Goal: Task Accomplishment & Management: Use online tool/utility

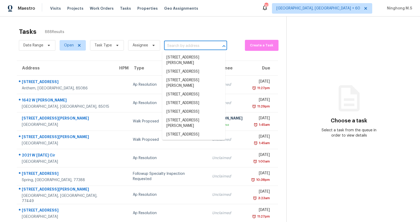
click at [180, 47] on input "text" at bounding box center [188, 46] width 48 height 8
paste input "69 High Plain Rd Andover, MA, 01810"
type input "69 High Plain Rd Andover, MA, 01810"
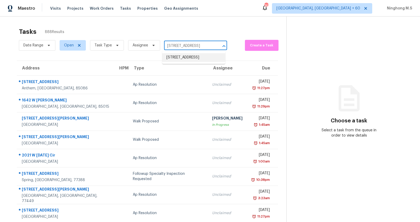
click at [181, 56] on li "69 High Plain Rd, Andover, MA 01810" at bounding box center [193, 57] width 63 height 9
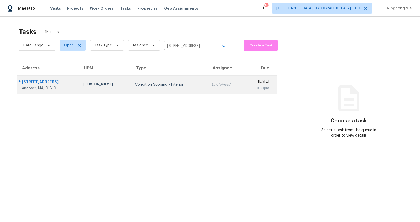
click at [135, 84] on div "Condition Scoping - Interior" at bounding box center [169, 84] width 68 height 5
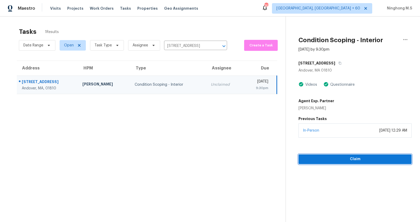
click at [351, 159] on span "Claim" at bounding box center [354, 159] width 105 height 7
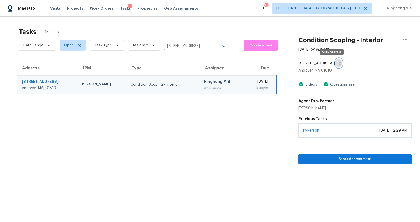
click at [338, 63] on icon "button" at bounding box center [339, 63] width 3 height 3
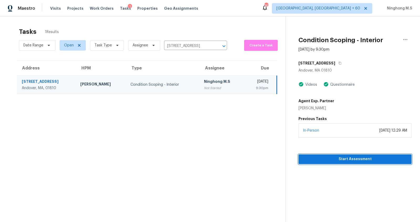
click at [350, 158] on span "Start Assessment" at bounding box center [354, 159] width 105 height 7
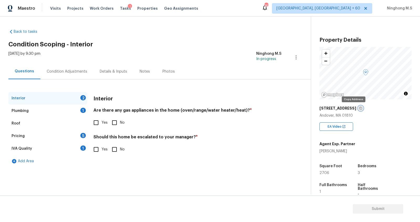
click at [359, 108] on icon "button" at bounding box center [360, 108] width 3 height 3
click at [124, 69] on div "Details & Inputs" at bounding box center [113, 71] width 27 height 5
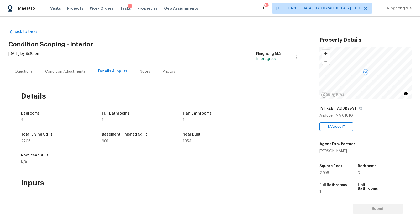
click at [164, 70] on div "Photos" at bounding box center [169, 71] width 12 height 5
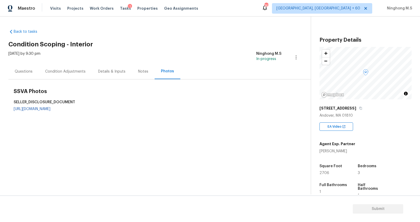
click at [144, 70] on div "Notes" at bounding box center [143, 71] width 10 height 5
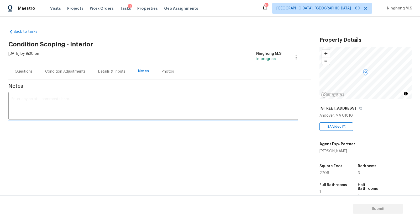
click at [115, 71] on div "Details & Inputs" at bounding box center [111, 71] width 27 height 5
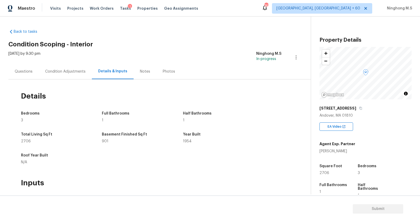
click at [74, 73] on div "Condition Adjustments" at bounding box center [65, 71] width 40 height 5
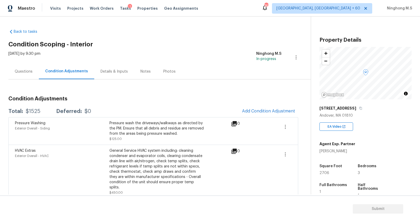
click at [29, 71] on div "Questions" at bounding box center [24, 71] width 18 height 5
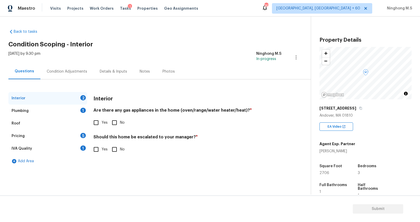
click at [109, 73] on div "Details & Inputs" at bounding box center [113, 71] width 27 height 5
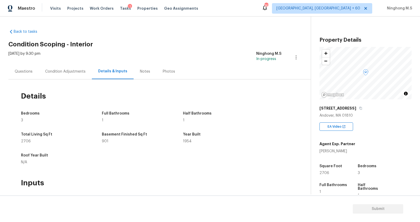
click at [164, 70] on div "Photos" at bounding box center [169, 71] width 12 height 5
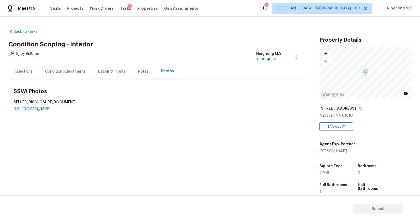
click at [141, 72] on div "Notes" at bounding box center [143, 71] width 10 height 5
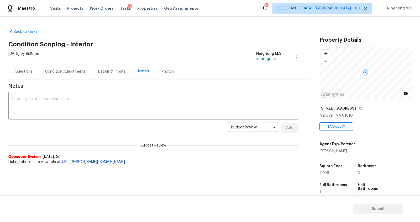
click at [114, 66] on div "Details & Inputs" at bounding box center [112, 71] width 40 height 15
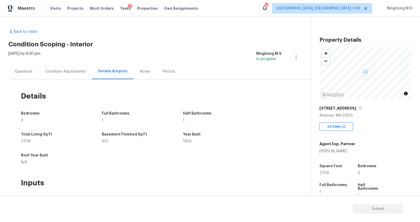
click at [70, 68] on div "Condition Adjustments" at bounding box center [65, 71] width 53 height 15
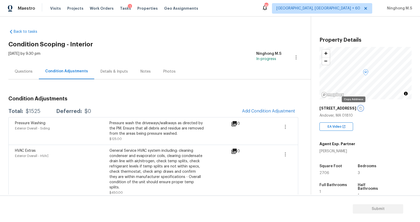
click at [359, 109] on icon "button" at bounding box center [360, 108] width 3 height 3
click at [29, 71] on div "Questions" at bounding box center [24, 71] width 18 height 5
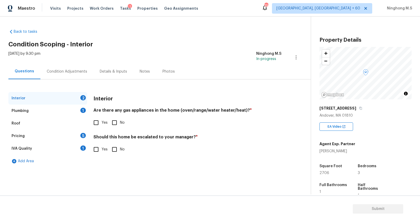
click at [75, 73] on div "Condition Adjustments" at bounding box center [67, 71] width 40 height 5
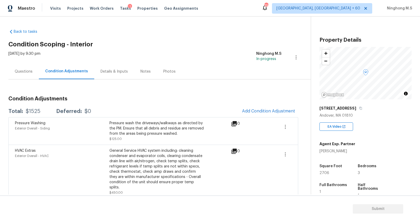
click at [111, 71] on div "Details & Inputs" at bounding box center [113, 71] width 27 height 5
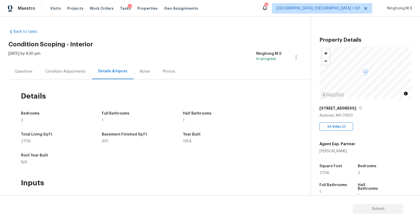
click at [67, 71] on div "Condition Adjustments" at bounding box center [65, 71] width 40 height 5
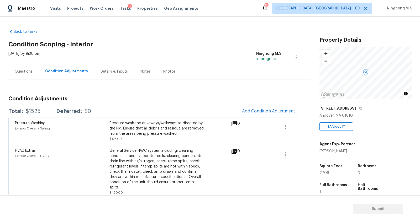
click at [118, 73] on div "Details & Inputs" at bounding box center [113, 71] width 27 height 5
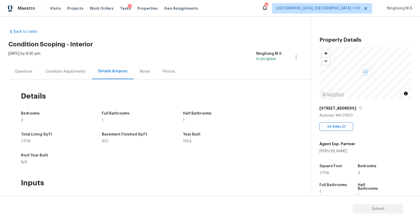
click at [74, 72] on div "Condition Adjustments" at bounding box center [65, 71] width 40 height 5
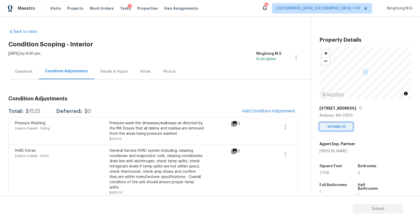
click at [334, 126] on span "EA Video" at bounding box center [335, 126] width 16 height 5
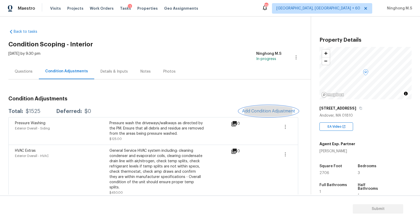
click at [262, 110] on span "Add Condition Adjustment" at bounding box center [268, 111] width 53 height 5
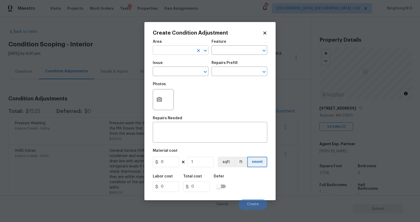
click at [191, 52] on input "text" at bounding box center [173, 51] width 41 height 8
click at [181, 72] on li "Interior Overall" at bounding box center [181, 71] width 56 height 9
type input "Interior Overall"
click at [232, 47] on input "text" at bounding box center [231, 51] width 41 height 8
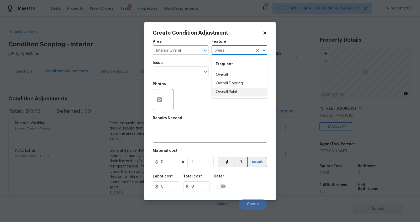
click at [227, 92] on li "Overall Paint" at bounding box center [239, 92] width 56 height 9
type input "Overall Paint"
click at [184, 77] on span "Issue ​" at bounding box center [181, 68] width 56 height 21
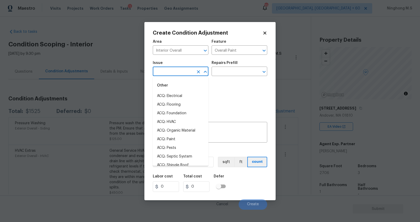
click at [181, 73] on input "text" at bounding box center [173, 72] width 41 height 8
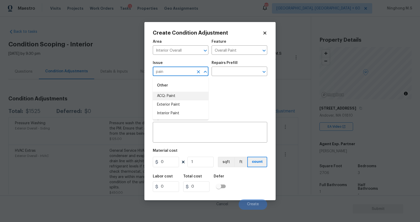
click at [175, 95] on li "ACQ: Paint" at bounding box center [181, 96] width 56 height 9
type input "ACQ: Paint"
click at [234, 67] on div "Repairs Prefill" at bounding box center [239, 64] width 56 height 7
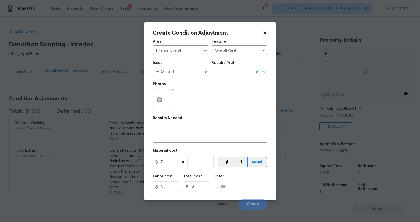
click at [232, 75] on input "text" at bounding box center [231, 72] width 41 height 8
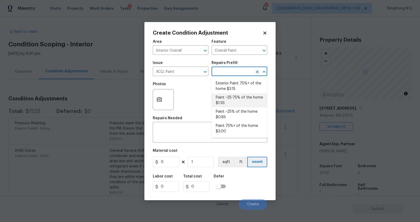
click at [245, 99] on li "Paint ~25-75% of the home $1.55" at bounding box center [239, 100] width 56 height 14
type input "Acquisition"
type textarea "Acquisition Scope: ~25 - 75% of the home needs interior paint"
type input "1.55"
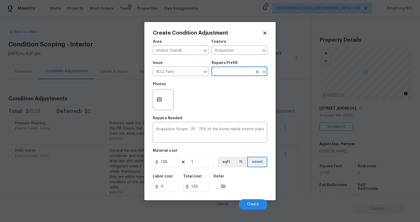
click at [265, 30] on div "Create Condition Adjustment" at bounding box center [210, 32] width 114 height 5
click at [265, 31] on icon at bounding box center [264, 33] width 5 height 5
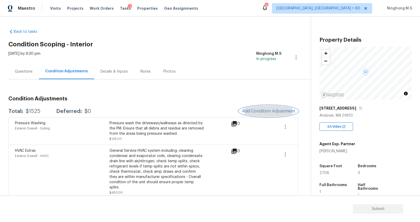
click at [266, 110] on span "Add Condition Adjustment" at bounding box center [268, 111] width 53 height 5
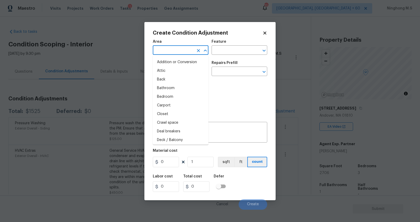
click at [193, 48] on input "text" at bounding box center [173, 51] width 41 height 8
type input "i"
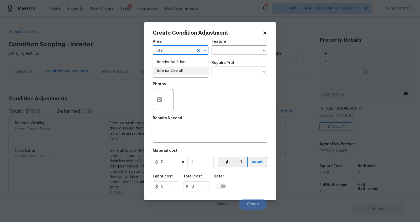
click at [183, 71] on li "Interior Overall" at bounding box center [181, 71] width 56 height 9
type input "Interior Overall"
click at [232, 48] on input "text" at bounding box center [231, 51] width 41 height 8
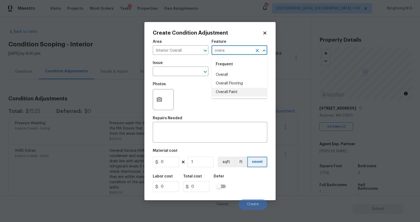
click at [235, 90] on li "Overall Paint" at bounding box center [239, 92] width 56 height 9
type input "Overall Paint"
click at [183, 72] on input "text" at bounding box center [173, 72] width 41 height 8
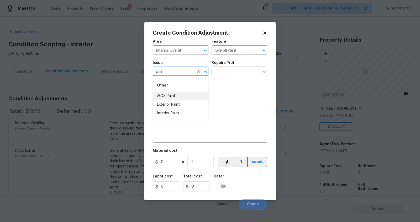
click at [173, 95] on li "ACQ: Paint" at bounding box center [181, 96] width 56 height 9
type input "ACQ: Paint"
click at [238, 71] on input "text" at bounding box center [231, 72] width 41 height 8
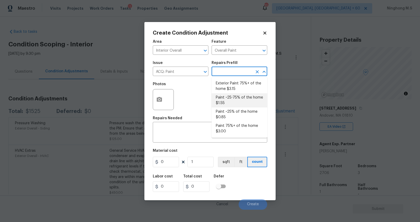
click at [240, 99] on li "Paint ~25-75% of the home $1.55" at bounding box center [239, 100] width 56 height 14
type input "Acquisition"
type textarea "Acquisition Scope: ~25 - 75% of the home needs interior paint"
type input "1.55"
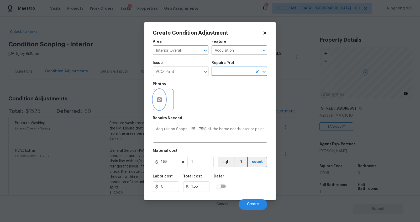
click at [162, 100] on icon "button" at bounding box center [159, 99] width 5 height 5
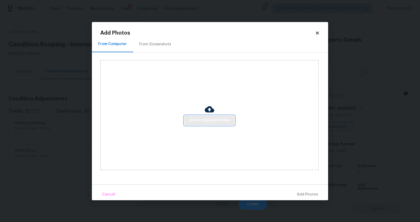
click at [217, 120] on span "Click to Upload Photos" at bounding box center [209, 120] width 42 height 7
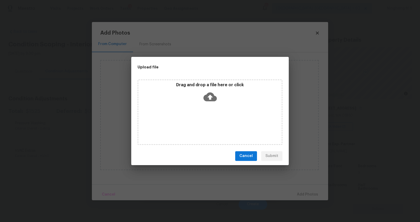
click at [208, 99] on icon at bounding box center [209, 96] width 13 height 9
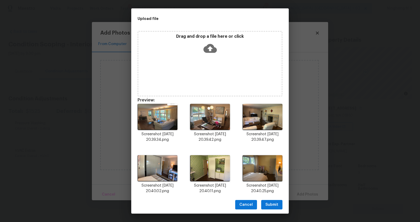
click at [276, 204] on span "Submit" at bounding box center [271, 205] width 13 height 7
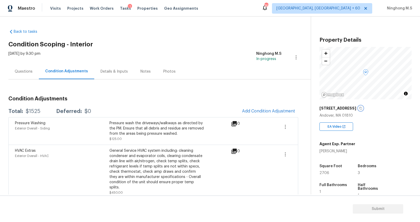
click at [359, 107] on icon "button" at bounding box center [360, 108] width 3 height 3
click at [55, 7] on span "Visits" at bounding box center [55, 8] width 11 height 5
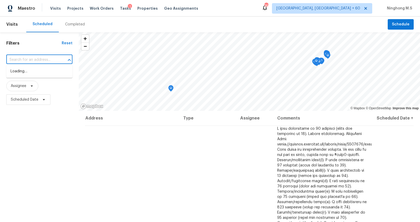
click at [31, 58] on input "text" at bounding box center [31, 60] width 51 height 8
click at [8, 23] on span "Visits" at bounding box center [12, 25] width 12 height 12
click at [10, 25] on span "Visits" at bounding box center [12, 25] width 12 height 12
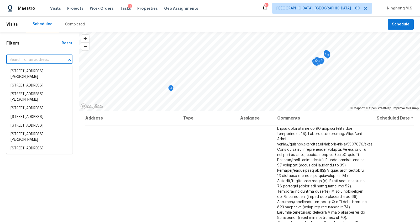
click at [26, 63] on input "text" at bounding box center [31, 60] width 51 height 8
paste input "69 High Plain Rd, Andover, MA 01810"
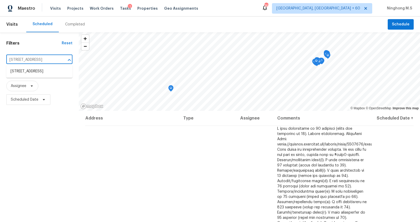
type input "69 High Plain Rd, Andover, MA 01810"
click at [29, 75] on li "69 High Plain Rd, Andover, MA 01810" at bounding box center [39, 71] width 66 height 9
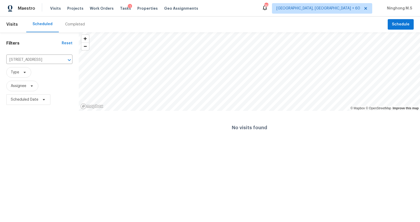
click at [71, 24] on div "Completed" at bounding box center [75, 24] width 20 height 5
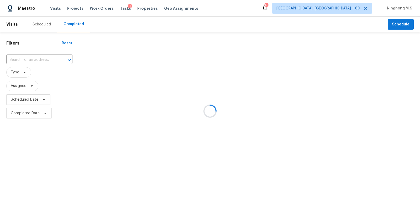
click at [39, 26] on div at bounding box center [210, 111] width 420 height 222
click at [40, 21] on div at bounding box center [210, 111] width 420 height 222
click at [36, 26] on div at bounding box center [210, 111] width 420 height 222
click at [10, 23] on div at bounding box center [210, 111] width 420 height 222
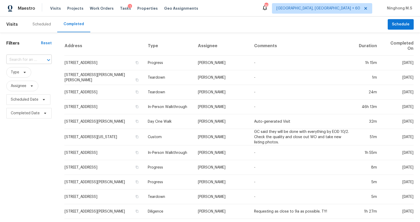
click at [34, 58] on input "text" at bounding box center [21, 60] width 31 height 8
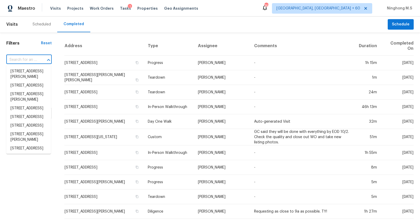
paste input "69 High Plain Rd, Andover, MA 01810"
type input "69 High Plain Rd, Andover, MA 01810"
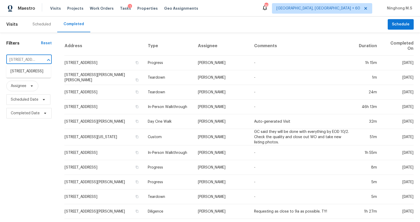
scroll to position [0, 37]
click at [32, 72] on li "69 High Plain Rd, Andover, MA 01810" at bounding box center [28, 71] width 45 height 9
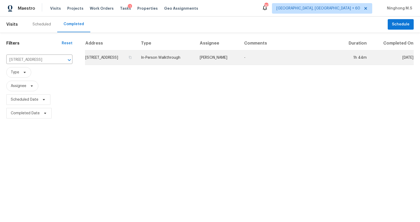
click at [117, 58] on td "69 High Plain Rd, Andover, MA 01810" at bounding box center [111, 57] width 52 height 15
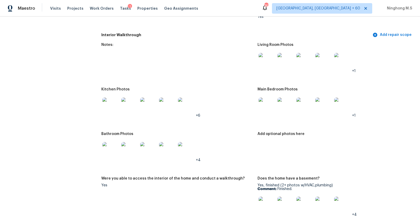
scroll to position [504, 0]
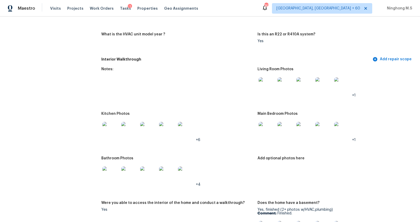
click at [266, 85] on img at bounding box center [266, 85] width 17 height 17
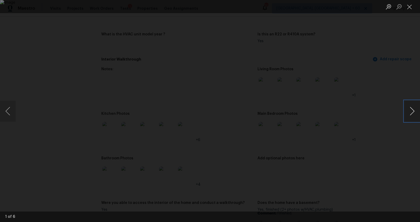
click at [412, 110] on button "Next image" at bounding box center [412, 111] width 16 height 21
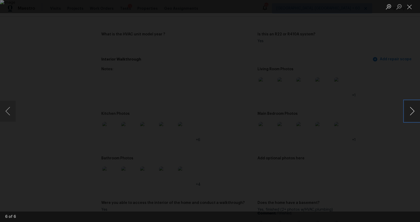
click at [412, 110] on button "Next image" at bounding box center [412, 111] width 16 height 21
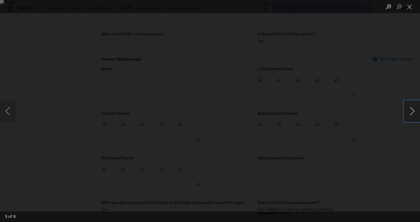
click at [412, 110] on button "Next image" at bounding box center [412, 111] width 16 height 21
click at [405, 8] on button "Close lightbox" at bounding box center [409, 6] width 10 height 9
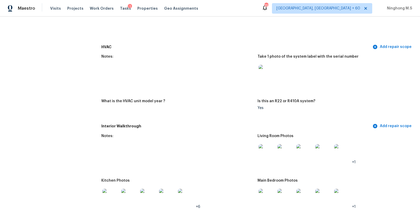
scroll to position [512, 0]
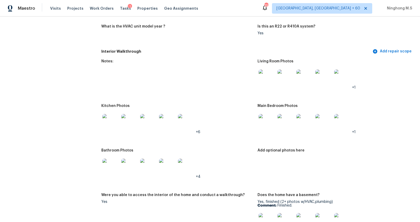
click at [267, 75] on img at bounding box center [266, 77] width 17 height 17
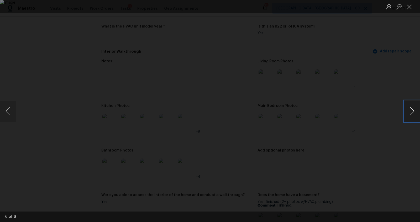
click at [416, 113] on button "Next image" at bounding box center [412, 111] width 16 height 21
click at [9, 110] on button "Previous image" at bounding box center [8, 111] width 16 height 21
click at [409, 107] on button "Next image" at bounding box center [412, 111] width 16 height 21
click at [413, 112] on button "Next image" at bounding box center [412, 111] width 16 height 21
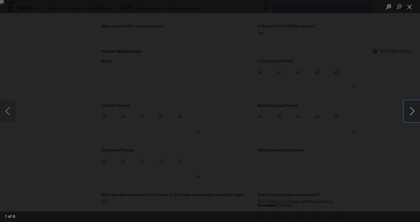
click at [413, 112] on button "Next image" at bounding box center [412, 111] width 16 height 21
click at [410, 110] on button "Next image" at bounding box center [412, 111] width 16 height 21
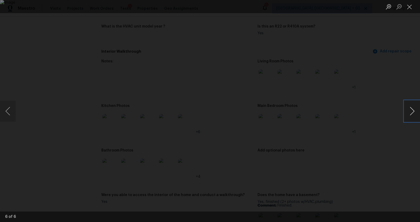
click at [410, 110] on button "Next image" at bounding box center [412, 111] width 16 height 21
click at [372, 13] on div "Lightbox" at bounding box center [210, 111] width 420 height 222
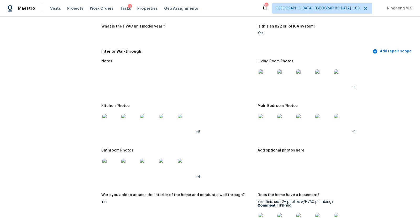
scroll to position [523, 0]
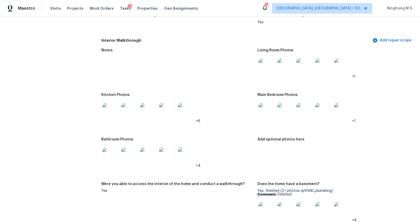
click at [270, 110] on img at bounding box center [266, 111] width 17 height 17
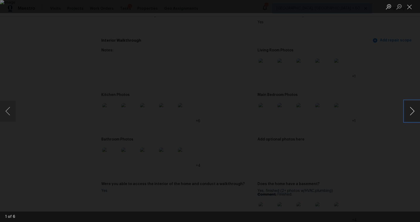
click at [414, 108] on button "Next image" at bounding box center [412, 111] width 16 height 21
click at [411, 114] on button "Next image" at bounding box center [412, 111] width 16 height 21
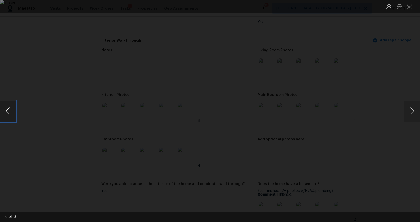
click at [10, 111] on button "Previous image" at bounding box center [8, 111] width 16 height 21
click at [412, 112] on button "Next image" at bounding box center [412, 111] width 16 height 21
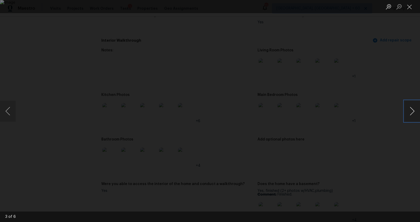
click at [412, 112] on button "Next image" at bounding box center [412, 111] width 16 height 21
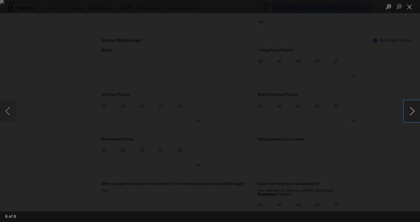
click at [412, 112] on button "Next image" at bounding box center [412, 111] width 16 height 21
click at [8, 109] on button "Previous image" at bounding box center [8, 111] width 16 height 21
click at [412, 114] on button "Next image" at bounding box center [412, 111] width 16 height 21
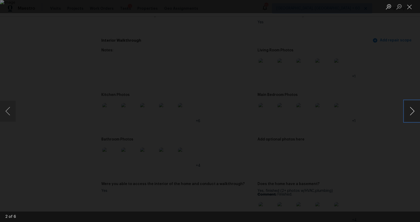
click at [412, 114] on button "Next image" at bounding box center [412, 111] width 16 height 21
click at [381, 26] on div "Lightbox" at bounding box center [210, 111] width 420 height 222
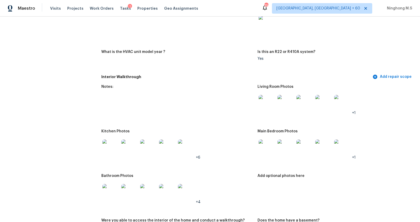
scroll to position [510, 0]
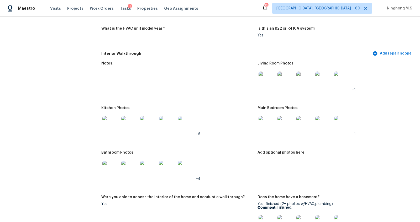
click at [304, 124] on img at bounding box center [304, 124] width 17 height 17
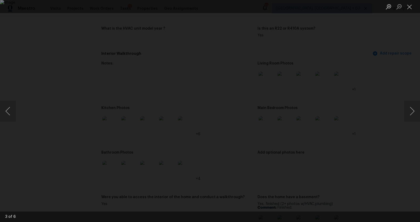
click at [388, 46] on div "Lightbox" at bounding box center [210, 111] width 420 height 222
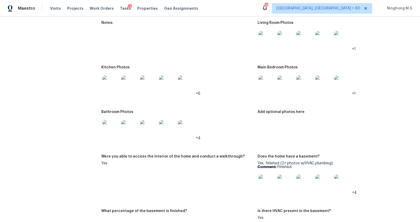
scroll to position [550, 0]
click at [127, 129] on img at bounding box center [129, 129] width 17 height 17
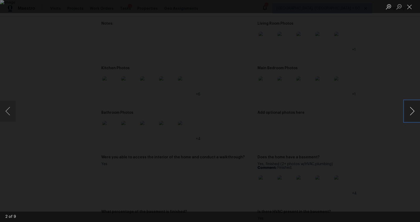
click at [413, 109] on button "Next image" at bounding box center [412, 111] width 16 height 21
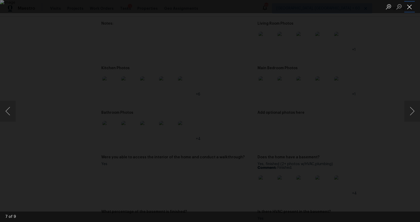
click at [409, 7] on button "Close lightbox" at bounding box center [409, 6] width 10 height 9
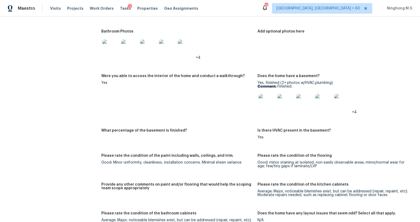
scroll to position [637, 0]
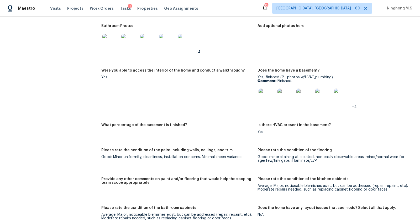
click at [266, 98] on img at bounding box center [266, 97] width 17 height 17
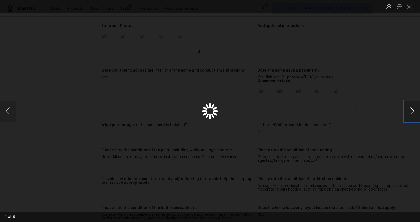
click at [412, 110] on button "Next image" at bounding box center [412, 111] width 16 height 21
click at [408, 5] on button "Close lightbox" at bounding box center [409, 6] width 10 height 9
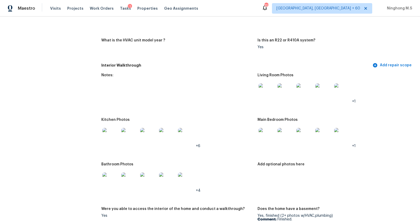
scroll to position [696, 0]
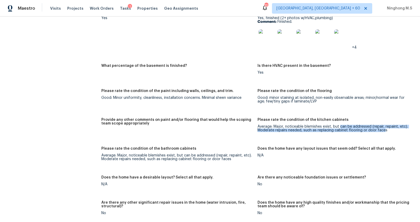
drag, startPoint x: 339, startPoint y: 127, endPoint x: 383, endPoint y: 130, distance: 43.6
click at [383, 130] on div "Average: Major, noticeable blemishes exist, but can be addressed (repair, repai…" at bounding box center [333, 128] width 152 height 7
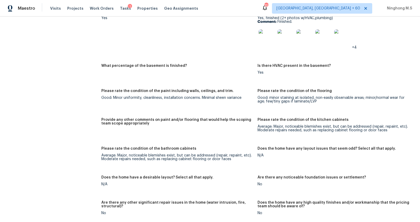
drag, startPoint x: 338, startPoint y: 132, endPoint x: 359, endPoint y: 132, distance: 21.0
click at [359, 132] on figure "Please rate the condition of the kitchen cabinets Average: Major, noticeable bl…" at bounding box center [335, 129] width 156 height 23
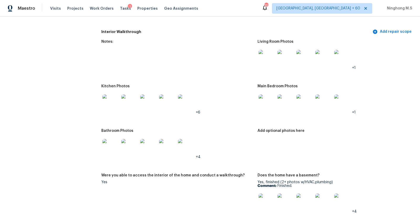
scroll to position [519, 0]
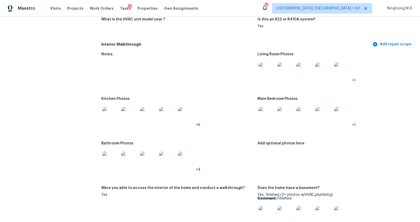
click at [110, 114] on img at bounding box center [110, 115] width 17 height 17
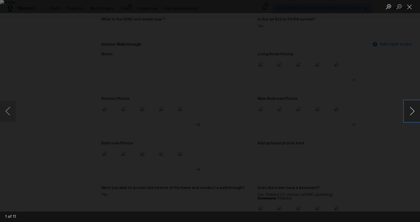
click at [412, 111] on button "Next image" at bounding box center [412, 111] width 16 height 21
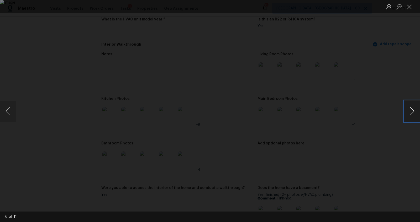
click at [412, 111] on button "Next image" at bounding box center [412, 111] width 16 height 21
click at [409, 6] on button "Close lightbox" at bounding box center [409, 6] width 10 height 9
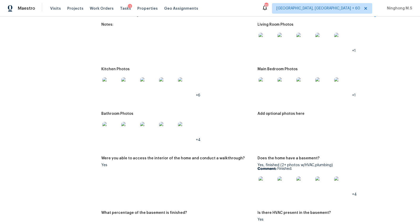
scroll to position [537, 0]
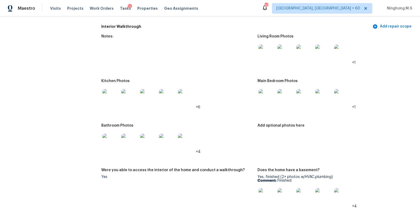
click at [114, 97] on img at bounding box center [110, 97] width 17 height 17
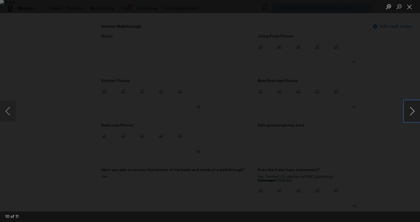
click at [414, 109] on button "Next image" at bounding box center [412, 111] width 16 height 21
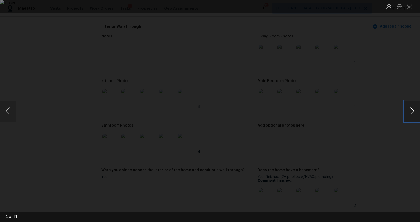
click at [414, 109] on button "Next image" at bounding box center [412, 111] width 16 height 21
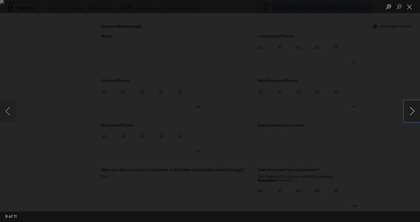
click at [414, 109] on button "Next image" at bounding box center [412, 111] width 16 height 21
click at [409, 7] on button "Close lightbox" at bounding box center [409, 6] width 10 height 9
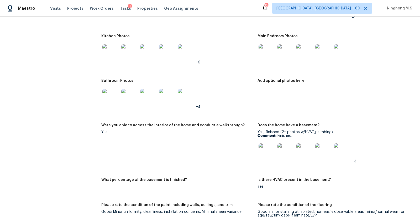
scroll to position [501, 0]
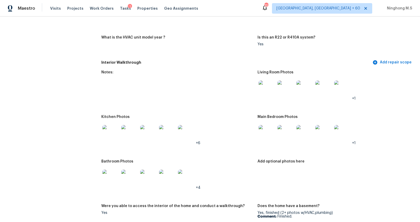
click at [112, 132] on img at bounding box center [110, 133] width 17 height 17
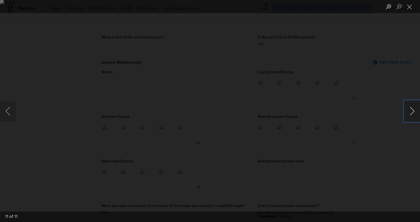
click at [409, 108] on button "Next image" at bounding box center [412, 111] width 16 height 21
click at [411, 113] on button "Next image" at bounding box center [412, 111] width 16 height 21
click at [407, 108] on button "Next image" at bounding box center [412, 111] width 16 height 21
click at [413, 110] on button "Next image" at bounding box center [412, 111] width 16 height 21
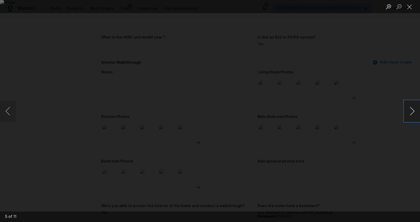
click at [413, 110] on button "Next image" at bounding box center [412, 111] width 16 height 21
click at [347, 10] on div "Lightbox" at bounding box center [210, 6] width 420 height 13
click at [408, 7] on button "Close lightbox" at bounding box center [409, 6] width 10 height 9
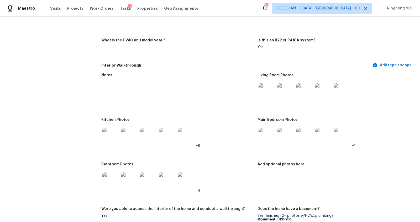
scroll to position [696, 0]
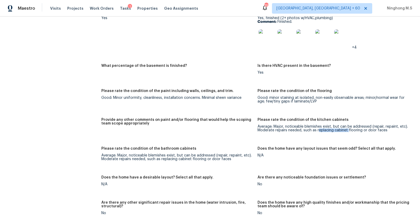
drag, startPoint x: 318, startPoint y: 130, endPoint x: 347, endPoint y: 130, distance: 29.6
click at [347, 130] on div "Average: Major, noticeable blemishes exist, but can be addressed (repair, repai…" at bounding box center [333, 128] width 152 height 7
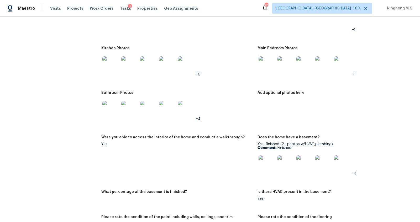
scroll to position [538, 0]
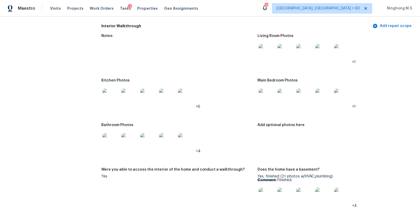
click at [111, 94] on img at bounding box center [110, 97] width 17 height 17
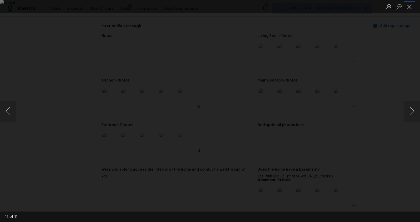
click at [411, 6] on button "Close lightbox" at bounding box center [409, 6] width 10 height 9
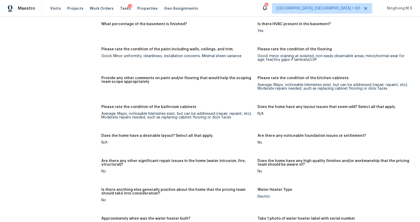
scroll to position [740, 0]
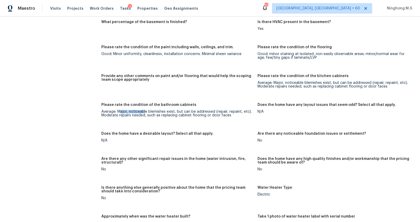
drag, startPoint x: 121, startPoint y: 111, endPoint x: 145, endPoint y: 111, distance: 23.9
click at [146, 111] on div "Average: Major, noticeable blemishes exist, but can be addressed (repair, repai…" at bounding box center [177, 113] width 152 height 7
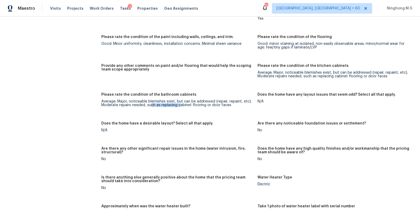
drag, startPoint x: 149, startPoint y: 104, endPoint x: 179, endPoint y: 104, distance: 29.1
click at [179, 104] on div "Average: Major, noticeable blemishes exist, but can be addressed (repair, repai…" at bounding box center [177, 103] width 152 height 7
drag, startPoint x: 193, startPoint y: 106, endPoint x: 218, endPoint y: 106, distance: 25.2
click at [218, 106] on div "Average: Major, noticeable blemishes exist, but can be addressed (repair, repai…" at bounding box center [177, 103] width 152 height 7
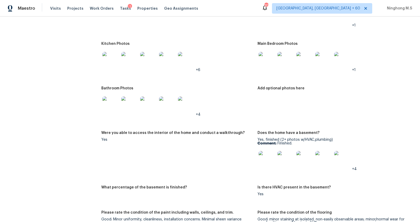
click at [112, 104] on img at bounding box center [110, 105] width 17 height 17
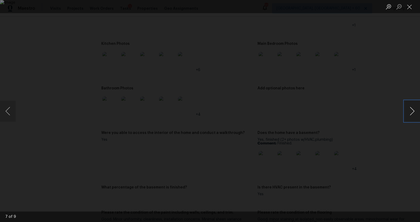
click at [407, 109] on button "Next image" at bounding box center [412, 111] width 16 height 21
click at [409, 109] on button "Next image" at bounding box center [412, 111] width 16 height 21
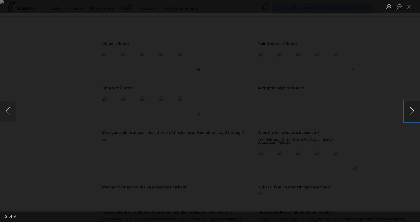
click at [409, 109] on button "Next image" at bounding box center [412, 111] width 16 height 21
click at [417, 108] on button "Next image" at bounding box center [412, 111] width 16 height 21
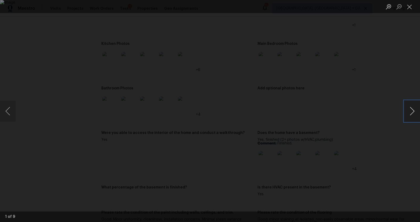
click at [417, 108] on button "Next image" at bounding box center [412, 111] width 16 height 21
click at [9, 111] on button "Previous image" at bounding box center [8, 111] width 16 height 21
click at [283, 107] on img "Lightbox" at bounding box center [210, 111] width 420 height 222
click at [408, 7] on button "Close lightbox" at bounding box center [409, 6] width 10 height 9
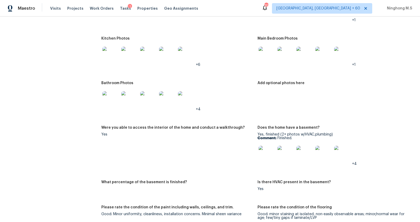
scroll to position [579, 0]
click at [110, 58] on img at bounding box center [110, 55] width 17 height 17
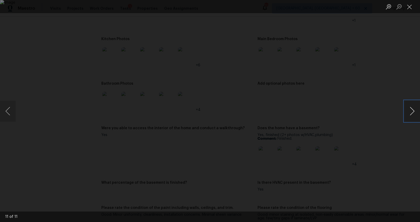
click at [409, 110] on button "Next image" at bounding box center [412, 111] width 16 height 21
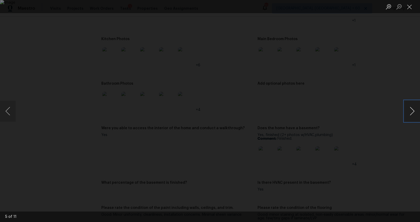
click at [409, 110] on button "Next image" at bounding box center [412, 111] width 16 height 21
click at [9, 113] on button "Previous image" at bounding box center [8, 111] width 16 height 21
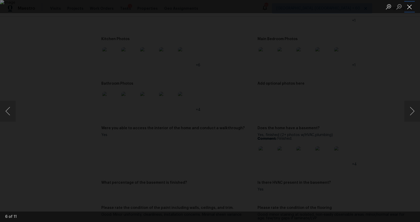
click at [408, 6] on button "Close lightbox" at bounding box center [409, 6] width 10 height 9
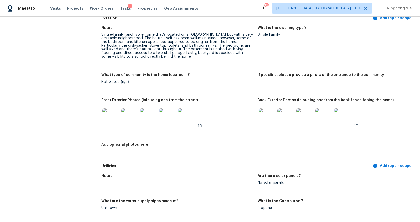
scroll to position [0, 0]
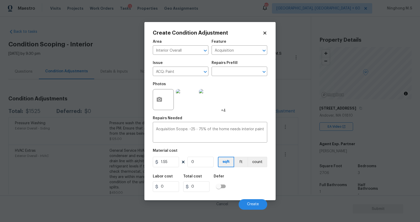
type input "2"
type input "3.1"
type input "27"
type input "41.85"
type input "270"
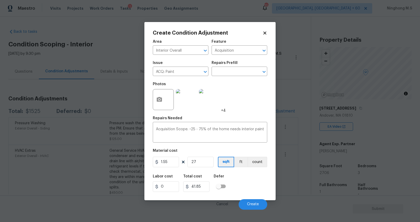
type input "418.5"
type input "2706"
type input "4194.3"
type input "2706"
click at [254, 205] on span "Create" at bounding box center [253, 204] width 12 height 4
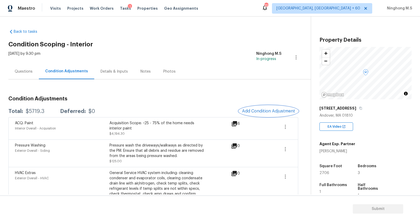
click at [259, 112] on span "Add Condition Adjustment" at bounding box center [268, 111] width 53 height 5
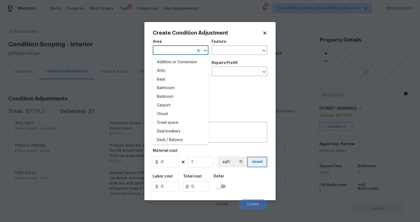
click at [177, 51] on input "text" at bounding box center [173, 51] width 41 height 8
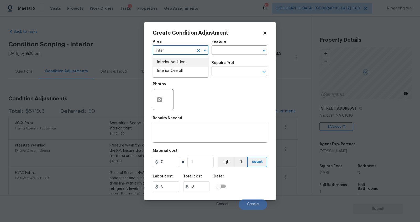
click at [178, 66] on li "Interior Addition" at bounding box center [181, 62] width 56 height 9
type input "Interior Addition"
click at [202, 49] on icon "Open" at bounding box center [205, 50] width 6 height 6
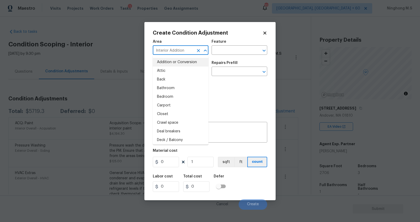
click at [184, 52] on input "Interior Addition" at bounding box center [173, 51] width 41 height 8
click at [201, 50] on button "Clear" at bounding box center [198, 50] width 7 height 7
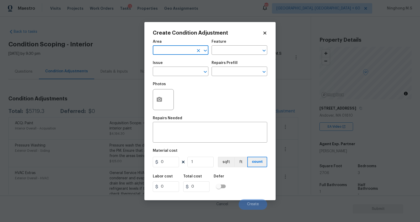
click at [188, 51] on input "text" at bounding box center [173, 51] width 41 height 8
click at [177, 69] on li "Interior Overall" at bounding box center [181, 71] width 56 height 9
type input "Interior Overall"
click at [227, 46] on div "Feature" at bounding box center [239, 43] width 56 height 7
click at [227, 52] on input "text" at bounding box center [231, 51] width 41 height 8
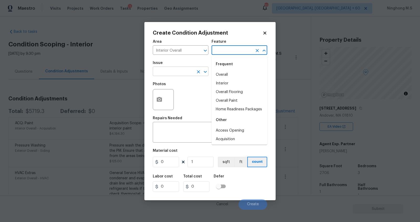
click at [185, 70] on input "text" at bounding box center [173, 72] width 41 height 8
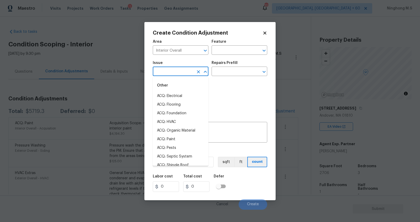
click at [185, 70] on input "text" at bounding box center [173, 72] width 41 height 8
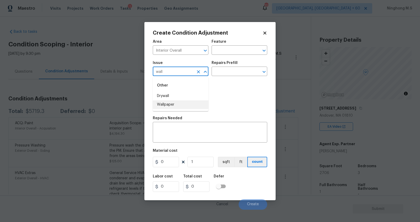
click at [188, 103] on li "Wallpaper" at bounding box center [181, 104] width 56 height 9
type input "Wallpaper"
click at [227, 74] on input "text" at bounding box center [231, 72] width 41 height 8
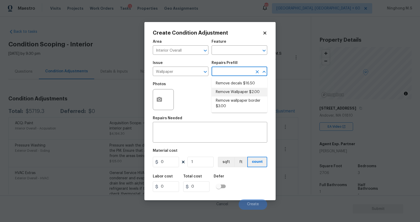
click at [245, 92] on li "Remove Wallpaper $2.00" at bounding box center [239, 92] width 56 height 9
type input "Walls and Ceiling"
type textarea "Remove wallpaper and texture walls to best match existing conditions"
type input "2"
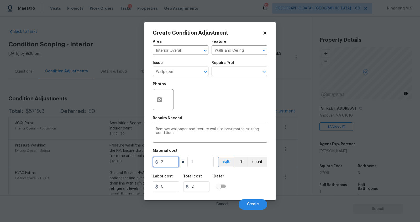
drag, startPoint x: 167, startPoint y: 163, endPoint x: 149, endPoint y: 160, distance: 17.2
click at [149, 160] on div "Create Condition Adjustment Area Interior Overall ​ Feature Walls and Ceiling ​…" at bounding box center [209, 111] width 131 height 178
type input "400"
click at [162, 104] on button "button" at bounding box center [159, 99] width 13 height 20
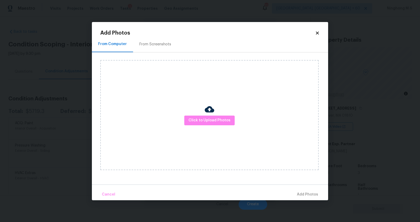
click at [156, 45] on div "From Screenshots" at bounding box center [155, 44] width 32 height 5
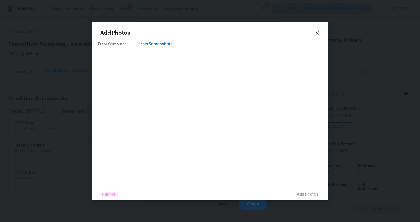
click at [113, 44] on div "From Computer" at bounding box center [112, 44] width 28 height 5
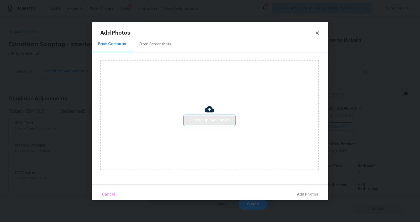
click at [216, 119] on span "Click to Upload Photos" at bounding box center [209, 120] width 42 height 7
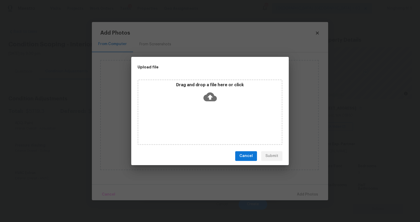
click at [244, 157] on span "Cancel" at bounding box center [245, 156] width 13 height 7
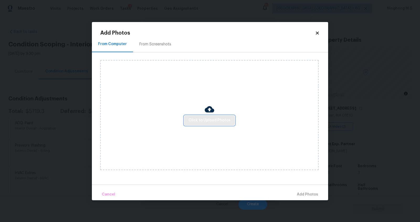
click at [208, 122] on span "Click to Upload Photos" at bounding box center [209, 120] width 42 height 7
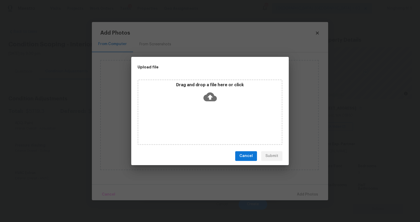
click at [205, 97] on icon at bounding box center [209, 96] width 13 height 9
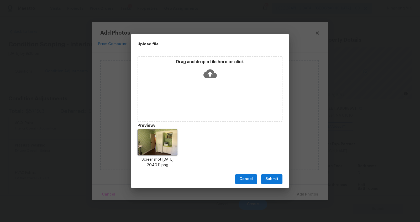
click at [280, 179] on button "Submit" at bounding box center [271, 179] width 21 height 10
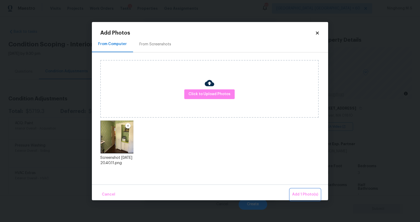
click at [305, 195] on span "Add 1 Photo(s)" at bounding box center [305, 194] width 26 height 7
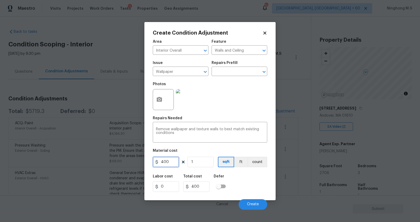
drag, startPoint x: 172, startPoint y: 162, endPoint x: 159, endPoint y: 162, distance: 13.1
click at [159, 162] on input "400" at bounding box center [166, 162] width 26 height 10
type input "500"
click at [254, 206] on span "Create" at bounding box center [253, 204] width 12 height 4
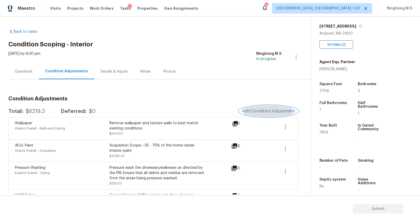
click at [259, 109] on span "Add Condition Adjustment" at bounding box center [268, 111] width 53 height 5
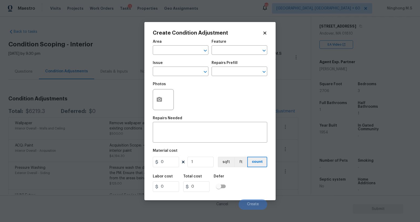
click at [188, 46] on div "Area" at bounding box center [181, 43] width 56 height 7
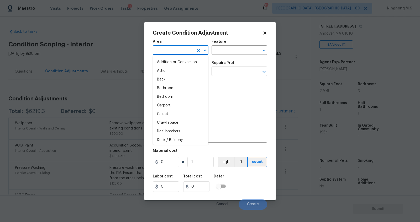
click at [175, 51] on input "text" at bounding box center [173, 51] width 41 height 8
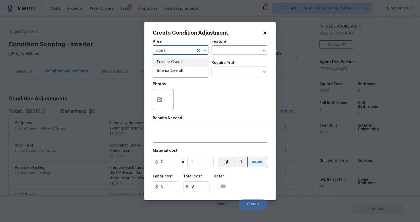
drag, startPoint x: 175, startPoint y: 52, endPoint x: 140, endPoint y: 44, distance: 35.2
click at [140, 44] on div "Create Condition Adjustment Area overa ​ Feature ​ Issue ​ Repairs Prefill ​ Ph…" at bounding box center [210, 111] width 420 height 222
type input "f"
type input "flooring"
click at [199, 53] on icon "Clear" at bounding box center [198, 50] width 5 height 5
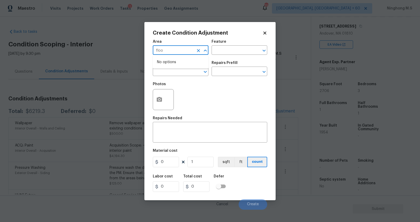
type input "floor"
click at [196, 52] on icon "Clear" at bounding box center [198, 50] width 5 height 5
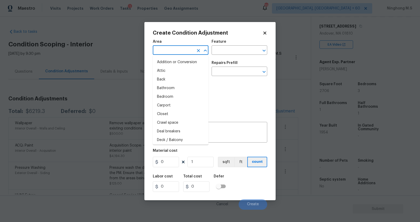
click at [164, 52] on input "text" at bounding box center [173, 51] width 41 height 8
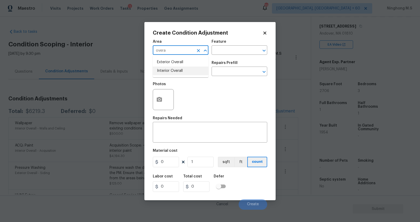
click at [177, 71] on li "Interior Overall" at bounding box center [181, 71] width 56 height 9
type input "Interior Overall"
click at [224, 51] on input "text" at bounding box center [231, 51] width 41 height 8
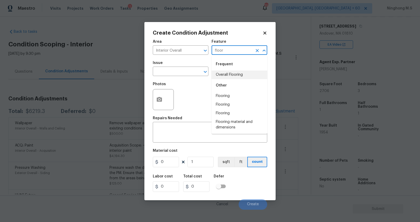
click at [234, 75] on li "Overall Flooring" at bounding box center [239, 75] width 56 height 9
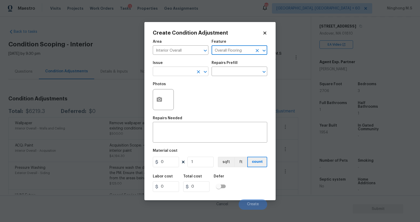
type input "Overall Flooring"
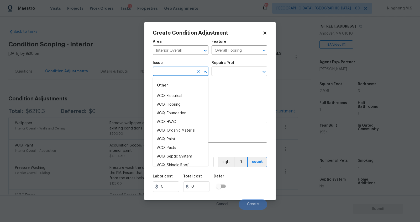
click at [182, 73] on input "text" at bounding box center [173, 72] width 41 height 8
click at [173, 108] on li "ACQ: Flooring" at bounding box center [181, 104] width 56 height 9
type input "ACQ: Flooring"
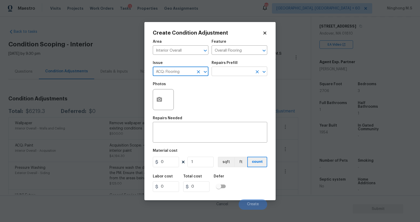
click at [233, 74] on input "text" at bounding box center [231, 72] width 41 height 8
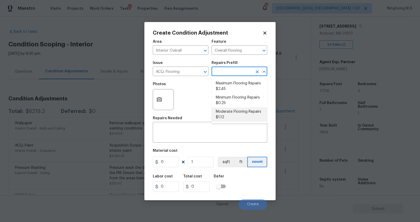
click at [242, 116] on li "Moderate Flooring Repairs $1.12" at bounding box center [239, 115] width 56 height 14
type input "Acquisition"
type textarea "Acquisition Scope: Moderate flooring repairs"
type input "1.12"
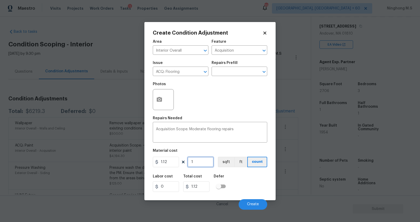
click at [197, 161] on input "1" at bounding box center [200, 162] width 26 height 10
click at [223, 161] on button "sqft" at bounding box center [226, 162] width 16 height 10
drag, startPoint x: 198, startPoint y: 162, endPoint x: 183, endPoint y: 162, distance: 14.4
click at [183, 162] on div "1.12 1 sqft ft count" at bounding box center [210, 162] width 114 height 10
type input "2"
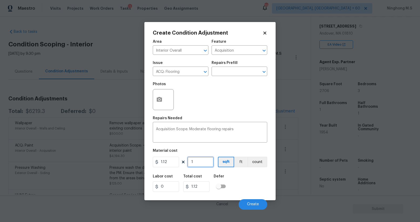
type input "2.24"
type input "27"
type input "30.24"
type input "270"
type input "302.4"
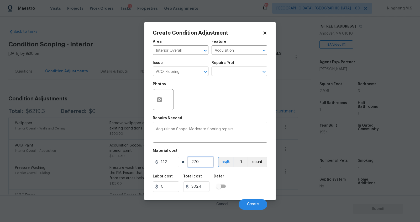
type input "2706"
type input "3030.72"
type input "2706"
click at [169, 104] on div at bounding box center [163, 99] width 21 height 21
click at [163, 101] on button "button" at bounding box center [159, 99] width 13 height 20
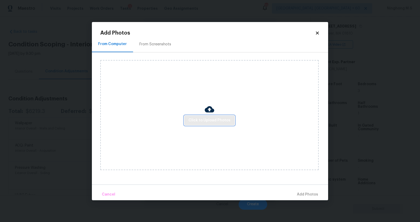
click at [211, 122] on span "Click to Upload Photos" at bounding box center [209, 120] width 42 height 7
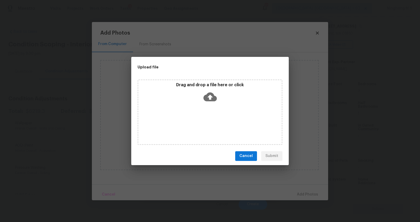
click at [208, 95] on icon at bounding box center [209, 96] width 13 height 9
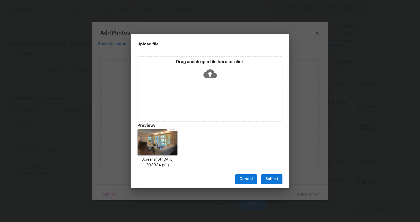
click at [211, 70] on icon at bounding box center [209, 73] width 13 height 9
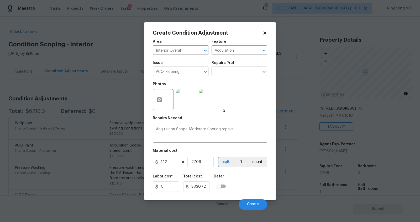
scroll to position [82, 0]
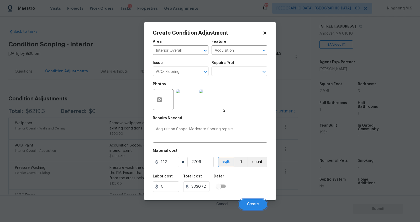
click at [252, 204] on span "Create" at bounding box center [253, 204] width 12 height 4
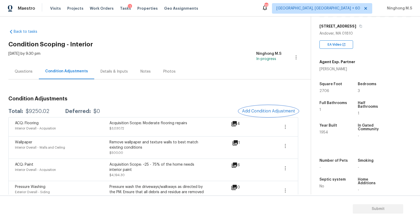
click at [271, 113] on span "Add Condition Adjustment" at bounding box center [268, 111] width 53 height 5
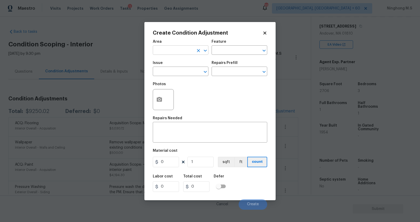
click at [173, 51] on input "text" at bounding box center [173, 51] width 41 height 8
click at [184, 69] on li "Interior Overall" at bounding box center [181, 71] width 56 height 9
type input "Interior Overall"
click at [224, 51] on input "text" at bounding box center [231, 51] width 41 height 8
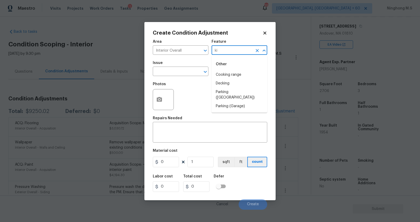
type input "k"
click at [231, 73] on li "Cabinets" at bounding box center [239, 75] width 56 height 9
type input "Cabinets"
click at [187, 52] on input "Interior Overall" at bounding box center [173, 51] width 41 height 8
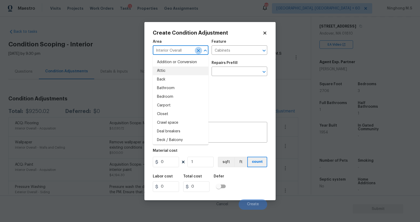
click at [196, 52] on icon "Clear" at bounding box center [198, 50] width 5 height 5
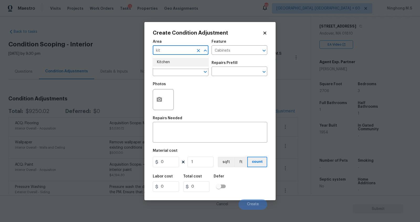
click at [163, 62] on li "Kitchen" at bounding box center [181, 62] width 56 height 9
type input "Kitchen"
click at [175, 74] on input "text" at bounding box center [173, 72] width 41 height 8
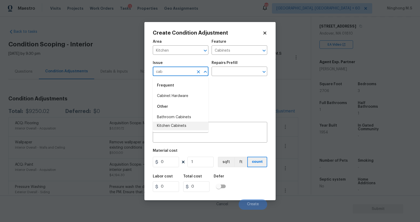
click at [188, 125] on li "Kitchen Cabinets" at bounding box center [181, 126] width 56 height 9
type input "Kitchen Cabinets"
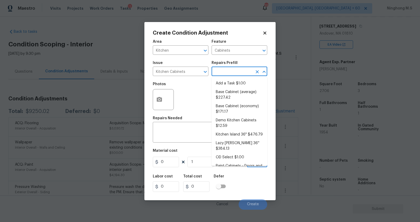
click at [227, 74] on input "text" at bounding box center [231, 72] width 41 height 8
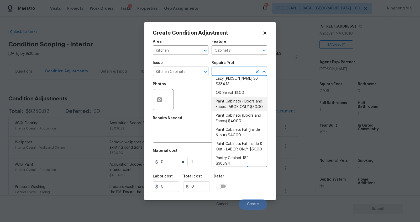
scroll to position [0, 0]
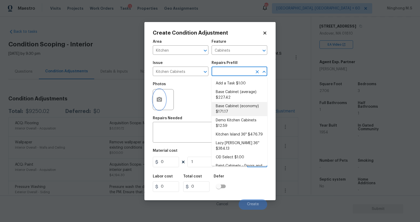
click at [162, 101] on icon "button" at bounding box center [159, 100] width 6 height 6
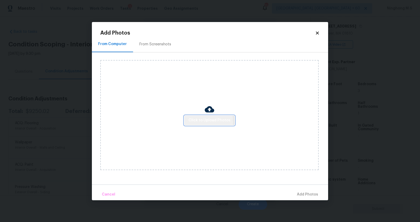
click at [205, 121] on span "Click to Upload Photos" at bounding box center [209, 120] width 42 height 7
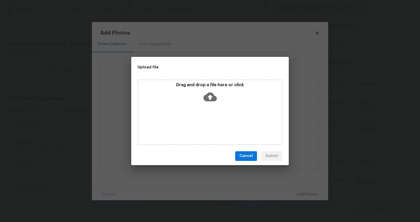
click at [210, 98] on icon at bounding box center [209, 96] width 13 height 13
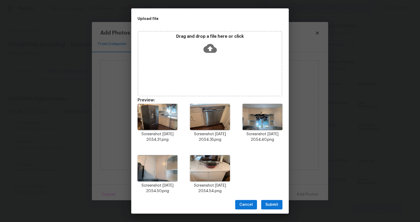
click at [272, 204] on span "Submit" at bounding box center [271, 205] width 13 height 7
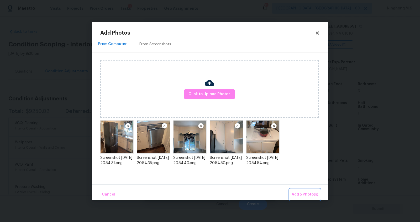
click at [306, 195] on span "Add 5 Photo(s)" at bounding box center [304, 194] width 26 height 7
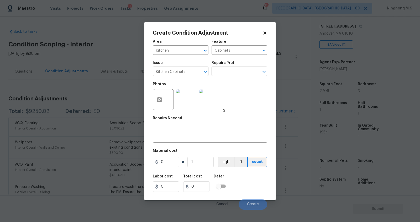
click at [193, 101] on img at bounding box center [186, 99] width 21 height 21
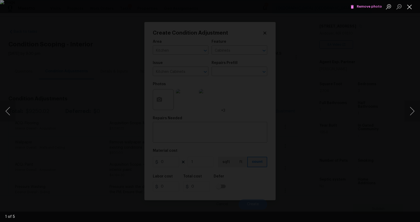
click at [411, 6] on button "Close lightbox" at bounding box center [409, 6] width 10 height 9
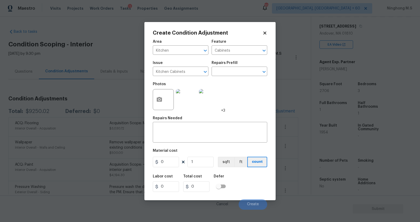
click at [266, 55] on div "Area Kitchen ​ Feature Cabinets ​" at bounding box center [210, 47] width 114 height 21
click at [213, 102] on img at bounding box center [209, 99] width 21 height 21
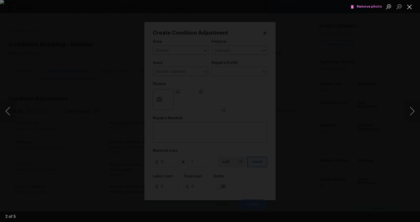
click at [409, 7] on button "Close lightbox" at bounding box center [409, 6] width 10 height 9
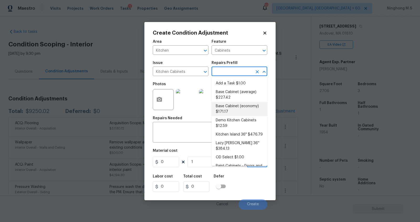
click at [220, 68] on input "text" at bounding box center [231, 72] width 41 height 8
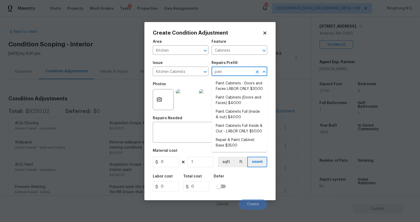
type input "paint"
click at [229, 84] on li "Paint Cabinets - Doors and Faces LABOR ONLY $30.00" at bounding box center [239, 86] width 56 height 14
type textarea "Prep, sand, mask and apply 2 coats of paint to the kitchen cabinet doors and bo…"
type input "30"
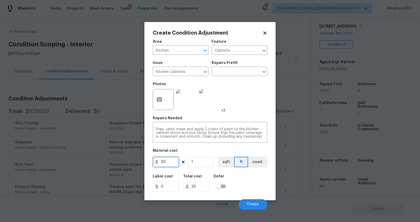
drag, startPoint x: 168, startPoint y: 162, endPoint x: 136, endPoint y: 171, distance: 32.6
click at [136, 171] on div "Create Condition Adjustment Area Kitchen ​ Feature Cabinets ​ Issue Kitchen Cab…" at bounding box center [210, 111] width 420 height 222
type input "1200"
click at [252, 205] on span "Create" at bounding box center [253, 204] width 12 height 4
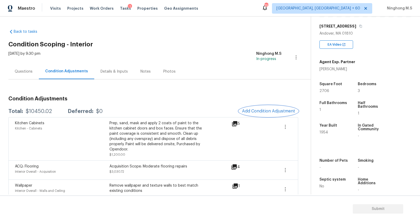
click at [265, 106] on button "Add Condition Adjustment" at bounding box center [268, 111] width 59 height 11
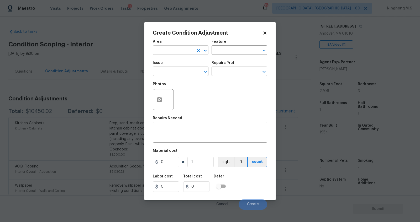
click at [169, 49] on input "text" at bounding box center [173, 51] width 41 height 8
click at [172, 62] on li "Bathroom" at bounding box center [181, 62] width 56 height 9
type input "Bathroom"
click at [228, 51] on input "text" at bounding box center [231, 51] width 41 height 8
click at [238, 73] on li "Vanity" at bounding box center [239, 75] width 56 height 9
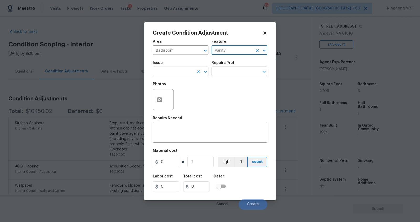
type input "Vanity"
click at [172, 71] on input "text" at bounding box center [173, 72] width 41 height 8
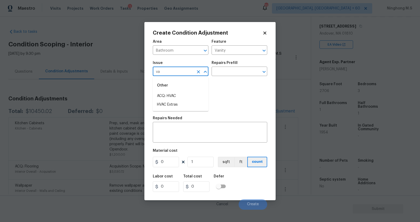
type input "v"
type input "bath"
click at [196, 71] on icon "Clear" at bounding box center [198, 71] width 5 height 5
click at [185, 95] on li "Bathroom Plumbing" at bounding box center [181, 96] width 56 height 9
type input "Bathroom Plumbing"
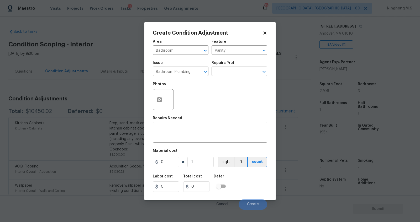
click at [233, 66] on div "Repairs Prefill" at bounding box center [239, 64] width 56 height 7
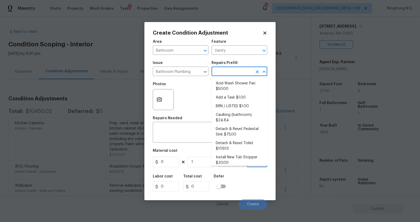
click at [231, 69] on input "text" at bounding box center [231, 72] width 41 height 8
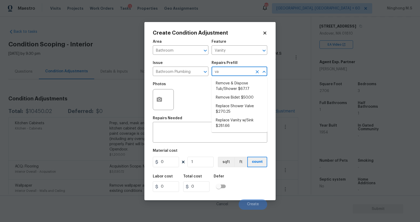
type input "van"
click at [240, 86] on li "Replace Vanity w/Sink $281.66" at bounding box center [239, 86] width 56 height 14
type input "Plumbing"
type textarea "Remove and replace the existing vanity sink with new. Ensure that the vanity si…"
type input "281.66"
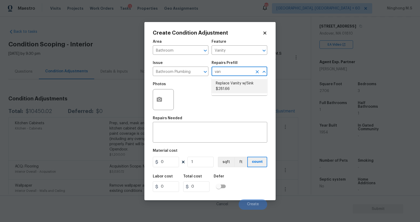
type input "281.66"
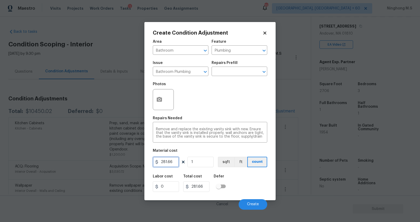
drag, startPoint x: 174, startPoint y: 162, endPoint x: 147, endPoint y: 160, distance: 27.1
click at [147, 160] on div "Create Condition Adjustment Area Bathroom ​ Feature Plumbing ​ Issue Bathroom P…" at bounding box center [209, 111] width 131 height 178
type input "450"
click at [163, 105] on button "button" at bounding box center [159, 99] width 13 height 20
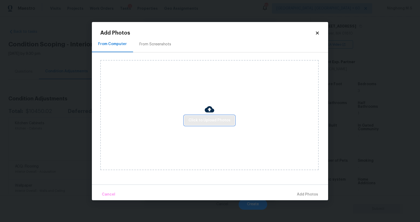
click at [204, 119] on span "Click to Upload Photos" at bounding box center [209, 120] width 42 height 7
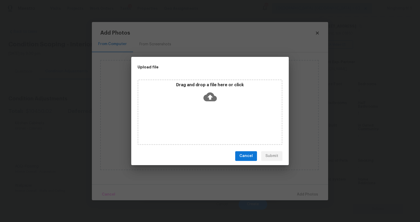
click at [210, 100] on icon at bounding box center [209, 96] width 13 height 9
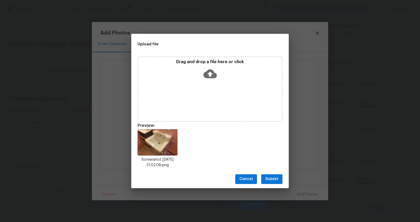
click at [274, 180] on span "Submit" at bounding box center [271, 179] width 13 height 7
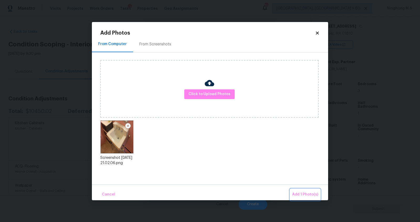
click at [308, 194] on span "Add 1 Photo(s)" at bounding box center [305, 194] width 26 height 7
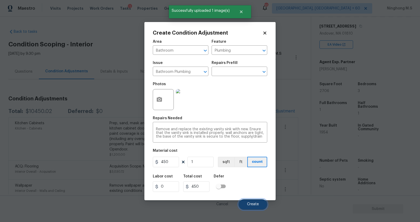
click at [251, 207] on button "Create" at bounding box center [252, 204] width 29 height 10
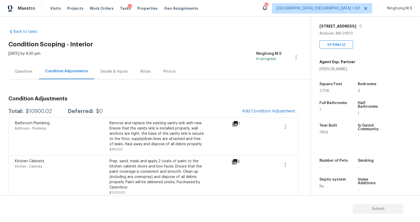
click at [145, 70] on div "Notes" at bounding box center [145, 71] width 10 height 5
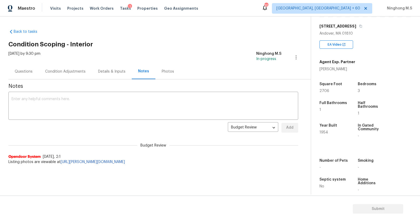
click at [71, 71] on div "Condition Adjustments" at bounding box center [65, 71] width 40 height 5
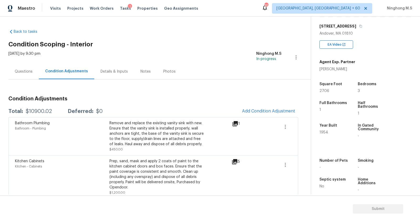
click at [140, 73] on div "Notes" at bounding box center [145, 71] width 10 height 5
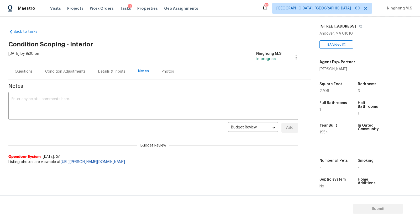
click at [58, 69] on div "Condition Adjustments" at bounding box center [65, 71] width 40 height 5
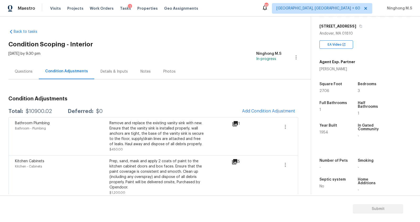
click at [152, 71] on div "Notes" at bounding box center [145, 71] width 23 height 15
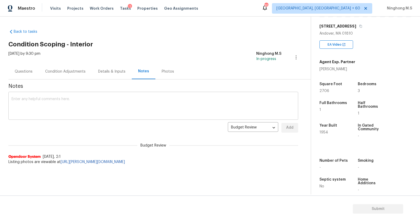
click at [130, 106] on textarea at bounding box center [153, 106] width 283 height 18
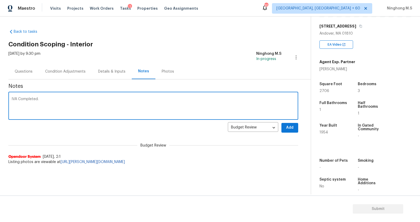
type textarea "IVA Completed."
click at [286, 128] on span "Add" at bounding box center [289, 128] width 8 height 7
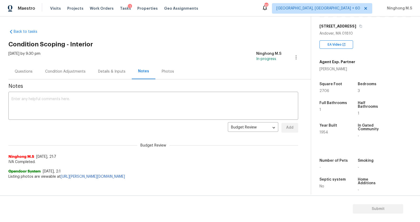
click at [68, 71] on div "Condition Adjustments" at bounding box center [65, 71] width 40 height 5
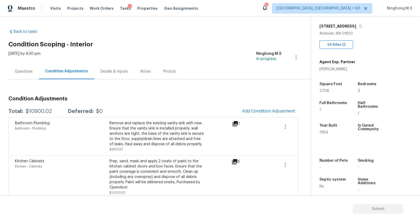
click at [18, 72] on div "Questions" at bounding box center [24, 71] width 18 height 5
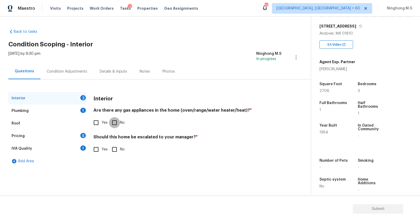
click at [112, 122] on input "No" at bounding box center [114, 122] width 11 height 11
checkbox input "true"
click at [114, 149] on input "No" at bounding box center [114, 149] width 11 height 11
checkbox input "true"
click at [34, 113] on div "Plumbing 1" at bounding box center [47, 111] width 79 height 13
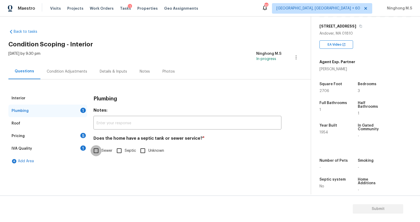
click at [99, 150] on input "Sewer" at bounding box center [95, 150] width 11 height 11
checkbox input "true"
click at [30, 137] on div "Pricing 5" at bounding box center [47, 136] width 79 height 13
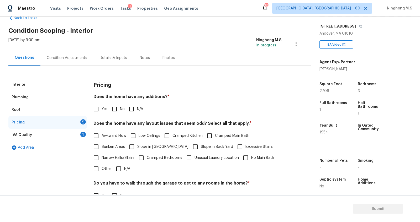
scroll to position [17, 0]
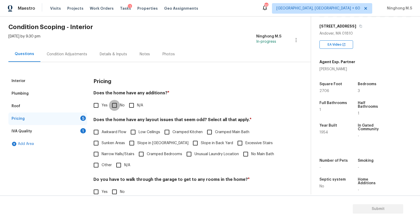
click at [113, 106] on input "No" at bounding box center [114, 105] width 11 height 11
checkbox input "true"
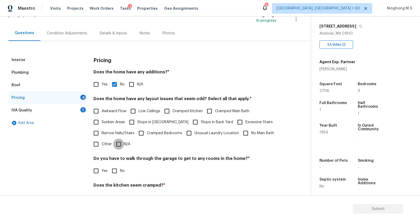
click at [118, 144] on input "N/A" at bounding box center [118, 144] width 11 height 11
checkbox input "true"
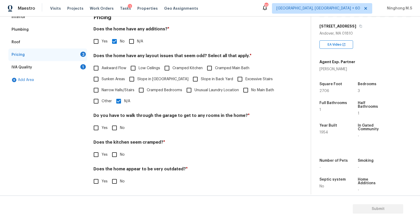
click at [113, 129] on input "No" at bounding box center [114, 127] width 11 height 11
checkbox input "true"
drag, startPoint x: 160, startPoint y: 142, endPoint x: 143, endPoint y: 143, distance: 17.3
click at [143, 143] on h4 "Does the kitchen seem cramped? *" at bounding box center [187, 143] width 188 height 7
click at [115, 154] on input "No" at bounding box center [114, 154] width 11 height 11
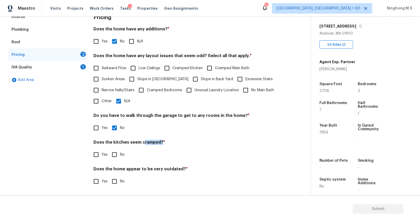
checkbox input "true"
click at [113, 182] on input "No" at bounding box center [114, 181] width 11 height 11
checkbox input "true"
click at [31, 69] on div "IVA Quality" at bounding box center [22, 67] width 20 height 5
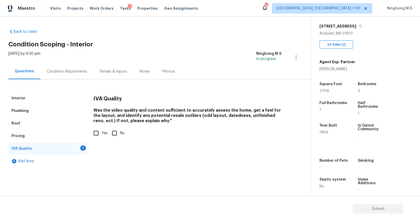
scroll to position [0, 0]
click at [97, 131] on input "Yes" at bounding box center [95, 133] width 11 height 11
checkbox input "true"
click at [378, 210] on span "Submit" at bounding box center [378, 209] width 42 height 7
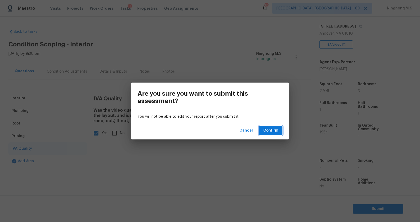
click at [275, 131] on span "Confirm" at bounding box center [270, 130] width 15 height 7
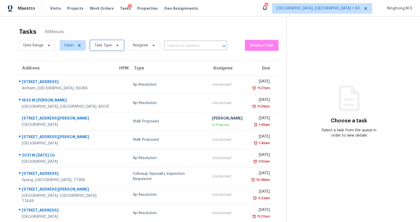
click at [111, 45] on span "Task Type" at bounding box center [107, 45] width 34 height 10
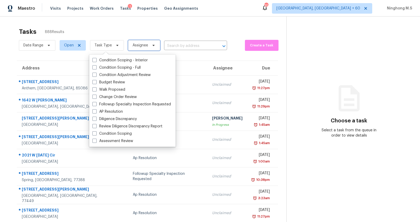
click at [147, 45] on span "Assignee" at bounding box center [144, 45] width 32 height 10
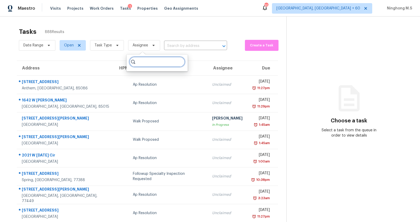
paste input "69 High Plain Rd Andover, MA, 01810"
type input "69 High Plain Rd Andover, MA, 01810"
drag, startPoint x: 131, startPoint y: 65, endPoint x: 142, endPoint y: 45, distance: 22.9
click at [130, 59] on div at bounding box center [156, 63] width 61 height 17
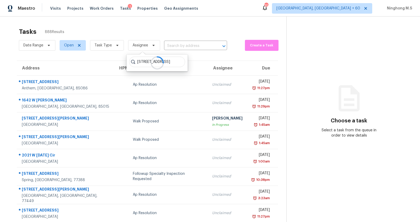
scroll to position [0, 0]
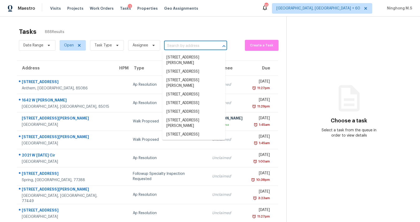
click at [176, 44] on input "text" at bounding box center [188, 46] width 48 height 8
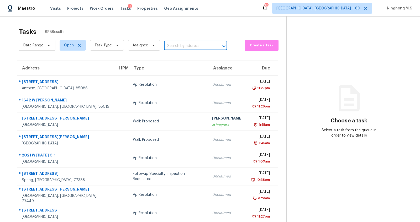
click at [176, 44] on input "text" at bounding box center [188, 46] width 48 height 8
paste input "69 High Plain Rd Andover, MA, 01810"
type input "69 High Plain Rd Andover, MA, 01810"
click at [188, 60] on li "69 High Plain Rd, Andover, MA 01810" at bounding box center [193, 57] width 63 height 9
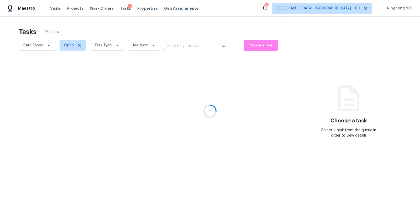
type input "69 High Plain Rd, Andover, MA 01810"
click at [69, 48] on span "Open" at bounding box center [73, 45] width 26 height 10
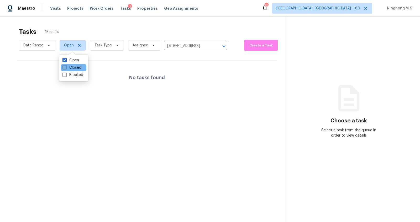
click at [77, 67] on label "Closed" at bounding box center [71, 67] width 19 height 5
click at [66, 67] on input "Closed" at bounding box center [63, 66] width 3 height 3
checkbox input "true"
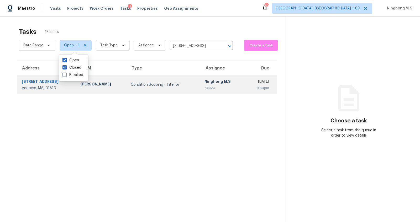
click at [147, 81] on td "Condition Scoping - Interior" at bounding box center [163, 85] width 74 height 18
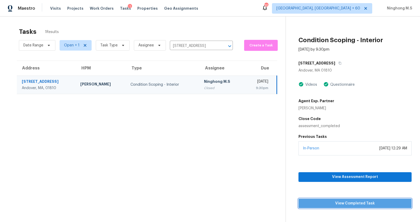
click at [343, 206] on span "View Completed Task" at bounding box center [354, 203] width 105 height 7
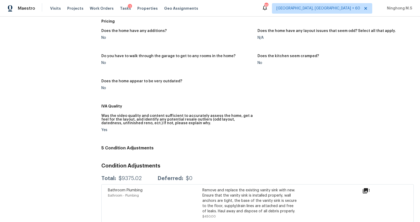
scroll to position [275, 0]
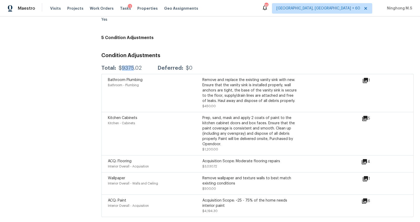
drag, startPoint x: 132, startPoint y: 67, endPoint x: 120, endPoint y: 67, distance: 12.9
click at [120, 67] on div "$9375.02" at bounding box center [130, 68] width 23 height 5
drag, startPoint x: 141, startPoint y: 67, endPoint x: 115, endPoint y: 68, distance: 26.5
click at [115, 68] on div "Total: $9375.02 Deferred: $0" at bounding box center [146, 68] width 91 height 5
copy div "$9375.02"
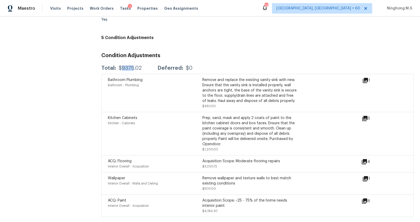
copy div "$9375.02"
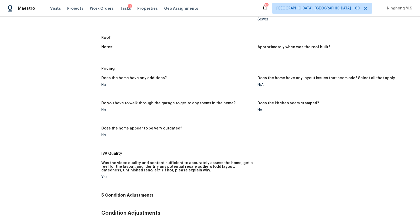
scroll to position [0, 0]
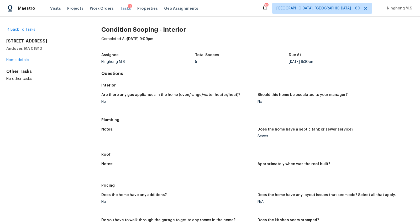
click at [120, 7] on span "Tasks" at bounding box center [125, 9] width 11 height 4
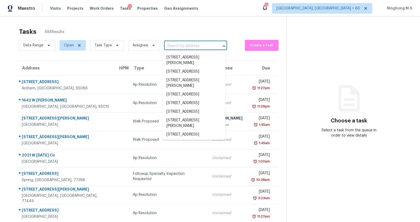
click at [179, 44] on input "text" at bounding box center [188, 46] width 48 height 8
paste input "2541 Forestbrook Dr Prosper, TX, 75078"
type input "2541 Forestbrook Dr Prosper, TX, 75078"
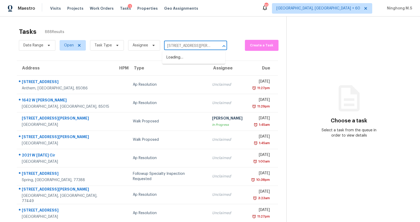
scroll to position [0, 22]
click at [185, 60] on li "2541 Forestbrook Dr, Prosper, TX 75078" at bounding box center [193, 57] width 63 height 9
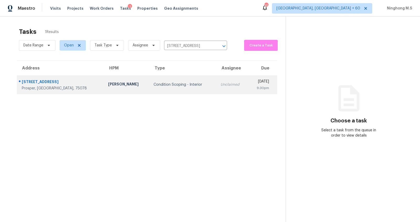
click at [169, 83] on div "Condition Scoping - Interior" at bounding box center [182, 84] width 58 height 5
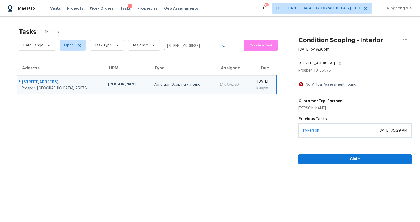
click at [53, 86] on div "Prosper, TX, 75078" at bounding box center [61, 88] width 78 height 5
click at [49, 80] on div "[STREET_ADDRESS]" at bounding box center [61, 82] width 78 height 7
click at [54, 82] on div "[STREET_ADDRESS]" at bounding box center [61, 82] width 78 height 7
click at [369, 159] on span "Claim" at bounding box center [354, 159] width 105 height 7
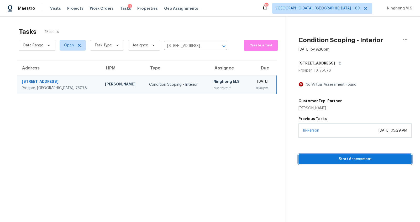
click at [352, 159] on span "Start Assessment" at bounding box center [354, 159] width 105 height 7
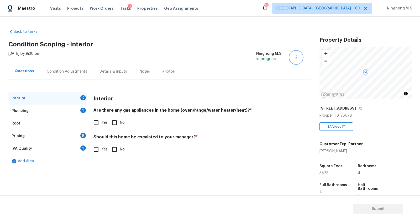
click at [300, 58] on button "button" at bounding box center [296, 57] width 13 height 13
click at [212, 22] on div "Back to tasks Condition Scoping - Interior Fri, Oct 03 2025 by 9:30 pm Ninghong…" at bounding box center [210, 106] width 420 height 178
click at [293, 58] on icon "button" at bounding box center [296, 57] width 6 height 6
click at [195, 46] on h2 "Condition Scoping - Interior" at bounding box center [159, 44] width 302 height 5
click at [116, 73] on div "Details & Inputs" at bounding box center [113, 71] width 27 height 5
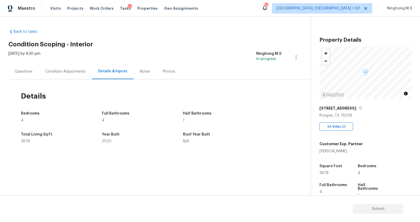
click at [82, 69] on div "Condition Adjustments" at bounding box center [65, 71] width 40 height 5
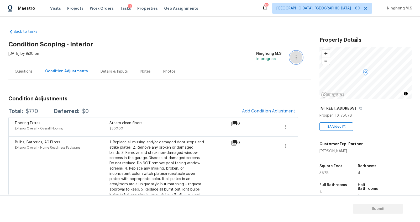
click at [296, 58] on icon "button" at bounding box center [295, 57] width 1 height 4
click at [288, 74] on div "Questions Condition Adjustments Details & Inputs Notes Photos" at bounding box center [159, 72] width 302 height 16
click at [355, 110] on div "[STREET_ADDRESS]" at bounding box center [365, 108] width 92 height 9
click at [359, 109] on icon "button" at bounding box center [360, 108] width 3 height 3
click at [270, 110] on span "Add Condition Adjustment" at bounding box center [268, 111] width 53 height 5
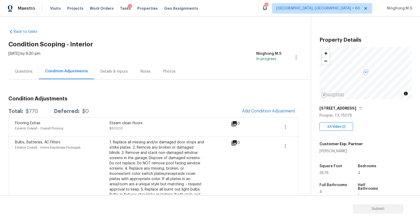
click at [288, 38] on body "Maestro Visits Projects Work Orders Tasks 1 Properties Geo Assignments 702 Knox…" at bounding box center [210, 111] width 420 height 222
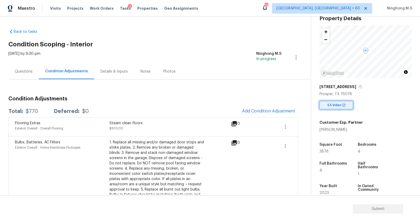
click at [335, 105] on span "EA Video" at bounding box center [335, 105] width 16 height 5
click at [360, 86] on icon "button" at bounding box center [360, 86] width 3 height 3
click at [32, 72] on div "Questions" at bounding box center [23, 71] width 30 height 15
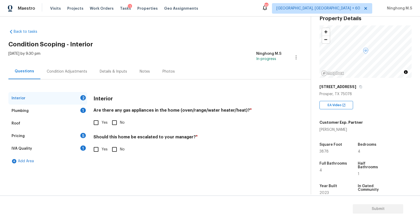
click at [95, 123] on input "Yes" at bounding box center [95, 122] width 11 height 11
checkbox input "true"
click at [116, 149] on input "No" at bounding box center [114, 149] width 11 height 11
checkbox input "true"
click at [41, 112] on div "Plumbing 1" at bounding box center [47, 111] width 79 height 13
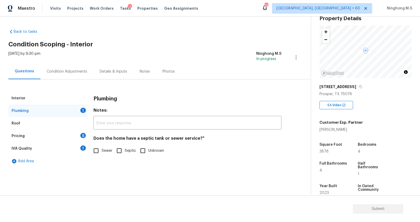
click at [98, 151] on input "Sewer" at bounding box center [95, 150] width 11 height 11
checkbox input "true"
click at [26, 137] on div "Pricing 5" at bounding box center [47, 136] width 79 height 13
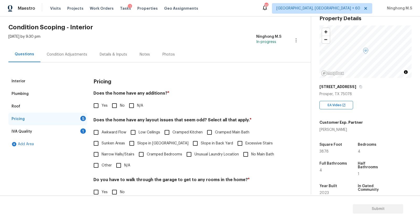
scroll to position [21, 0]
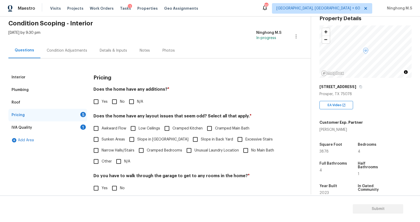
click at [114, 102] on input "No" at bounding box center [114, 101] width 11 height 11
checkbox input "true"
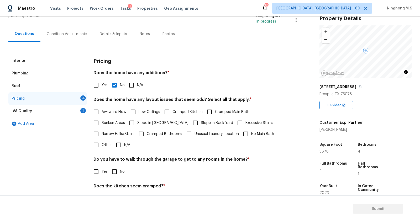
scroll to position [38, 0]
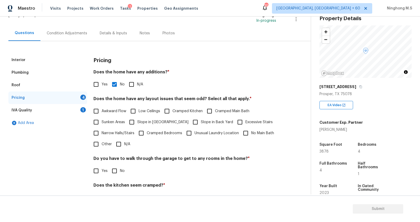
click at [118, 144] on input "N/A" at bounding box center [118, 144] width 11 height 11
checkbox input "true"
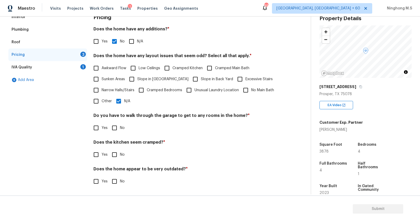
click at [117, 154] on input "No" at bounding box center [114, 154] width 11 height 11
checkbox input "true"
click at [116, 128] on input "No" at bounding box center [114, 127] width 11 height 11
checkbox input "true"
click at [114, 182] on input "No" at bounding box center [114, 181] width 11 height 11
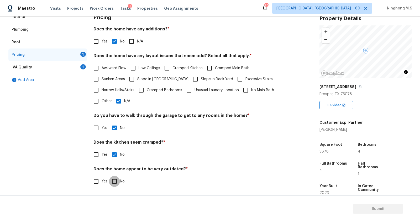
checkbox input "true"
click at [42, 71] on div "IVA Quality 1" at bounding box center [47, 67] width 79 height 13
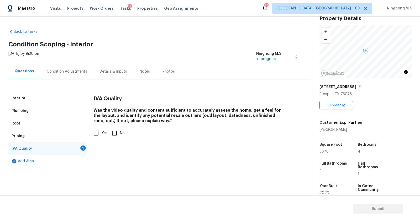
scroll to position [0, 0]
click at [99, 135] on input "Yes" at bounding box center [95, 133] width 11 height 11
checkbox input "true"
click at [79, 74] on div "Condition Adjustments" at bounding box center [66, 71] width 53 height 15
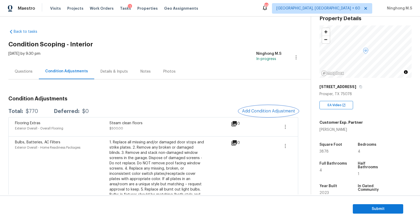
click at [263, 110] on span "Add Condition Adjustment" at bounding box center [268, 111] width 53 height 5
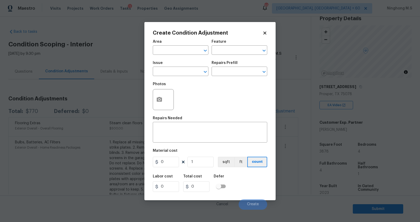
click at [178, 44] on div "Area" at bounding box center [181, 43] width 56 height 7
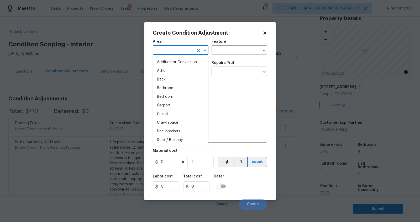
click at [177, 48] on input "text" at bounding box center [173, 51] width 41 height 8
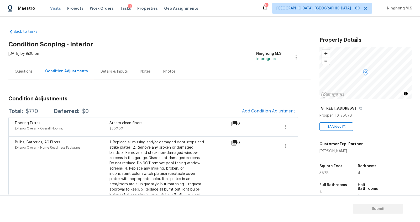
click at [54, 10] on span "Visits" at bounding box center [55, 8] width 11 height 5
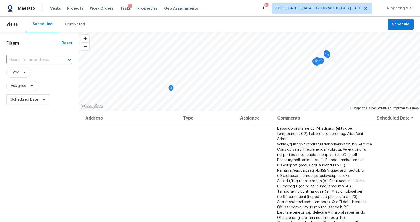
click at [75, 26] on div "Completed" at bounding box center [75, 24] width 20 height 5
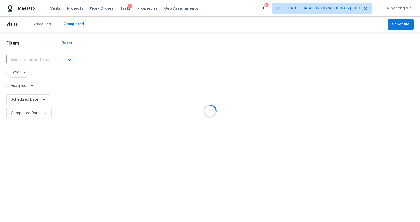
click at [75, 26] on div at bounding box center [210, 111] width 420 height 222
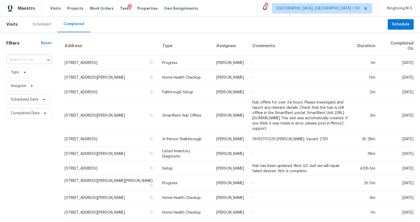
click at [39, 58] on div at bounding box center [45, 59] width 14 height 7
type input "v"
paste input "[STREET_ADDRESS]"
type input "[STREET_ADDRESS]"
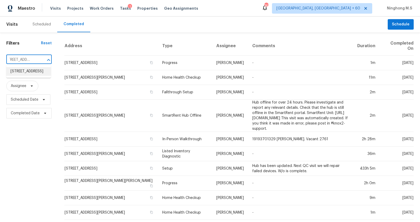
click at [44, 74] on li "[STREET_ADDRESS]" at bounding box center [28, 71] width 45 height 9
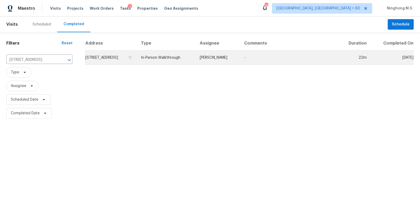
click at [125, 60] on td "[STREET_ADDRESS]" at bounding box center [111, 57] width 52 height 15
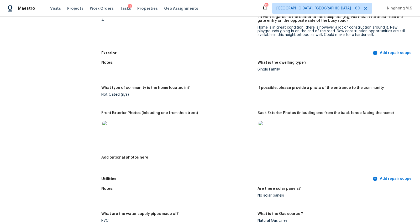
scroll to position [854, 0]
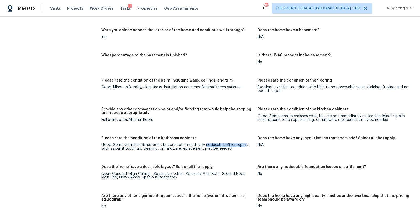
drag, startPoint x: 205, startPoint y: 145, endPoint x: 244, endPoint y: 145, distance: 39.9
click at [244, 145] on div "Good: Some small blemishes exist, but are not immediately noticeable. Minor rep…" at bounding box center [177, 146] width 152 height 7
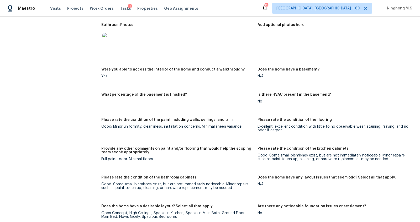
scroll to position [822, 0]
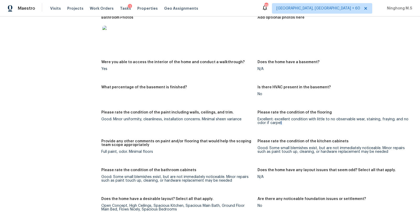
drag, startPoint x: 301, startPoint y: 124, endPoint x: 279, endPoint y: 125, distance: 21.5
click at [279, 124] on div "Excellent: excellent condition with little to no observable wear, staining, fra…" at bounding box center [333, 120] width 152 height 7
drag, startPoint x: 298, startPoint y: 125, endPoint x: 277, endPoint y: 125, distance: 20.5
click at [277, 125] on figure "Please rate the condition of the flooring Excellent: excellent condition with l…" at bounding box center [335, 122] width 156 height 23
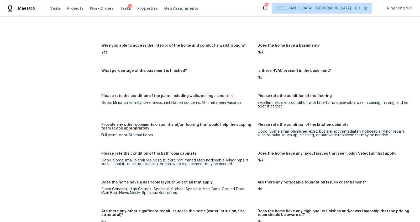
scroll to position [839, 0]
drag, startPoint x: 290, startPoint y: 109, endPoint x: 275, endPoint y: 109, distance: 14.9
click at [276, 109] on figure "Please rate the condition of the flooring Excellent: excellent condition with l…" at bounding box center [335, 105] width 156 height 23
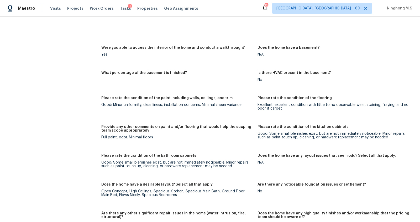
scroll to position [837, 0]
drag, startPoint x: 165, startPoint y: 137, endPoint x: 141, endPoint y: 137, distance: 24.4
click at [141, 137] on div "Full paint, odor. Minimal floors" at bounding box center [177, 137] width 152 height 4
drag, startPoint x: 117, startPoint y: 138, endPoint x: 145, endPoint y: 138, distance: 27.8
click at [145, 138] on div "Full paint, odor. Minimal floors" at bounding box center [177, 137] width 152 height 4
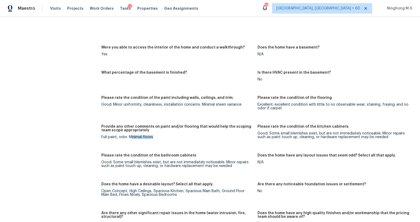
drag, startPoint x: 160, startPoint y: 137, endPoint x: 132, endPoint y: 136, distance: 28.6
click at [132, 136] on div "Full paint, odor. Minimal floors" at bounding box center [177, 137] width 152 height 4
drag, startPoint x: 130, startPoint y: 139, endPoint x: 162, endPoint y: 139, distance: 31.7
click at [162, 139] on figure "Provide any other comments on paint and/or flooring that would help the scoping…" at bounding box center [179, 136] width 156 height 23
drag, startPoint x: 285, startPoint y: 107, endPoint x: 262, endPoint y: 107, distance: 22.8
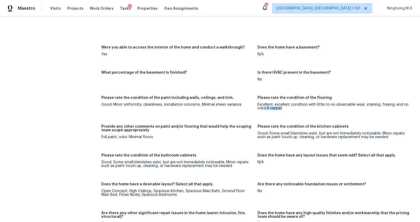
click at [262, 107] on div "Excellent: excellent condition with little to no observable wear, staining, fra…" at bounding box center [333, 106] width 152 height 7
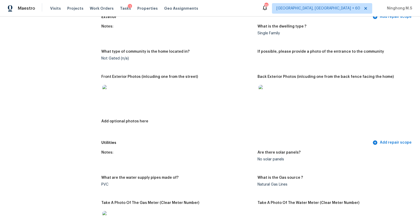
scroll to position [0, 0]
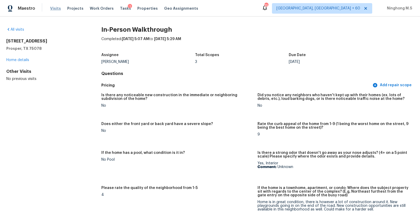
click at [54, 9] on span "Visits" at bounding box center [55, 8] width 11 height 5
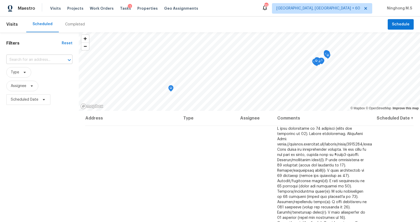
click at [34, 58] on input "text" at bounding box center [31, 60] width 51 height 8
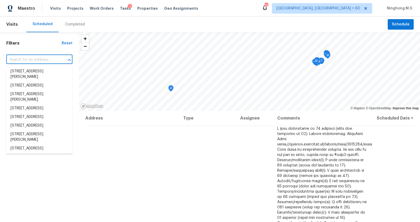
paste input "4806 Comstock Way Mansfield, TX, 76063"
type input "4806 Comstock Way Mansfield, TX, 76063"
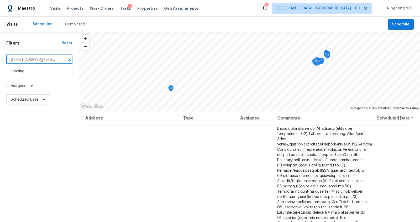
scroll to position [0, 25]
click at [39, 72] on li "4806 Comstock Way, Mansfield, TX 76063" at bounding box center [39, 74] width 66 height 14
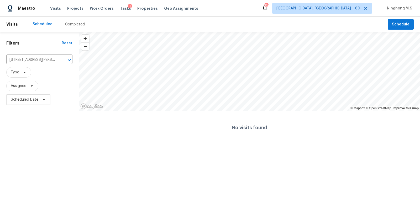
click at [71, 25] on div "Completed" at bounding box center [75, 24] width 20 height 5
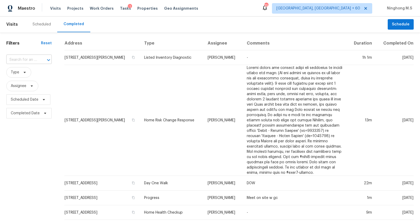
click at [39, 60] on div at bounding box center [45, 59] width 14 height 7
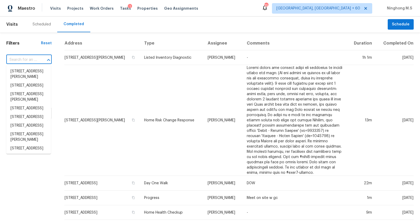
paste input "4806 Comstock Way Mansfield, TX, 76063"
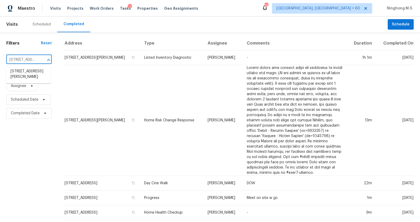
scroll to position [0, 46]
type input "4806 Comstock Way Mansfield, TX, 76063"
click at [26, 76] on li "4806 Comstock Way, Mansfield, TX 76063" at bounding box center [28, 74] width 45 height 14
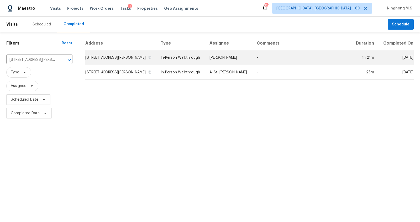
click at [114, 58] on td "4806 Comstock Way, Mansfield, TX 76063" at bounding box center [120, 57] width 71 height 15
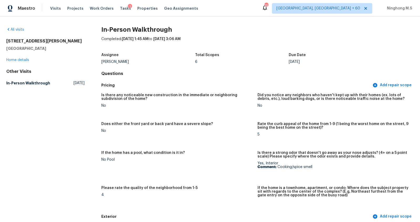
click at [60, 8] on div "Visits Projects Work Orders Tasks 1 Properties Geo Assignments" at bounding box center [127, 8] width 154 height 10
click at [55, 7] on span "Visits" at bounding box center [55, 8] width 11 height 5
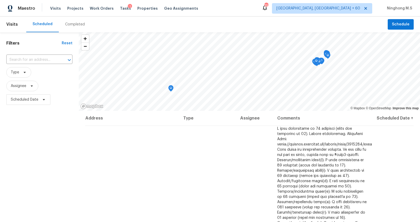
click at [71, 25] on div "Completed" at bounding box center [75, 24] width 20 height 5
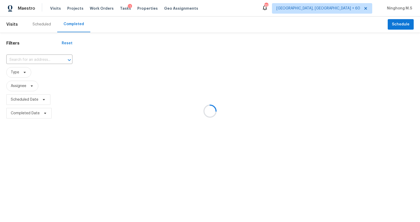
click at [36, 60] on div at bounding box center [210, 111] width 420 height 222
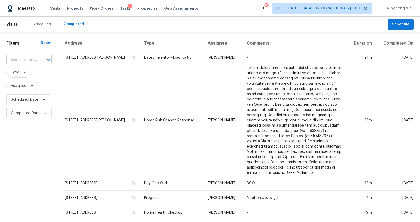
click at [30, 60] on input "text" at bounding box center [21, 60] width 31 height 8
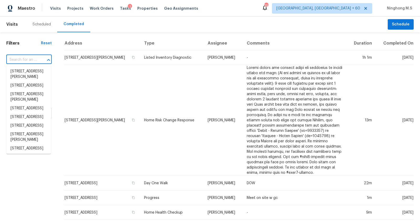
paste input "4806 Comstock Way, Mansfield, TX 76063"
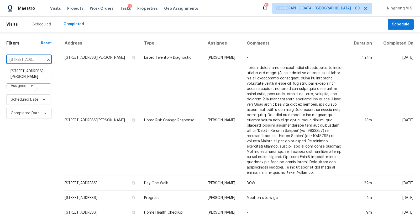
scroll to position [0, 46]
type input "4806 Comstock Way, Mansfield, TX 76063"
click at [28, 71] on li "4806 Comstock Way, Mansfield, TX 76063" at bounding box center [28, 74] width 45 height 14
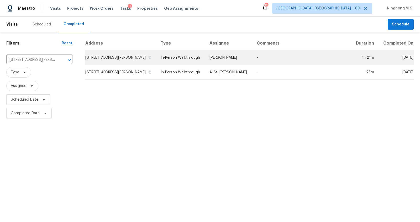
click at [141, 57] on td "4806 Comstock Way, Mansfield, TX 76063" at bounding box center [120, 57] width 71 height 15
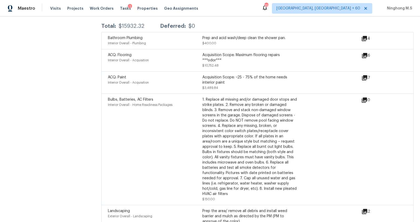
scroll to position [1203, 0]
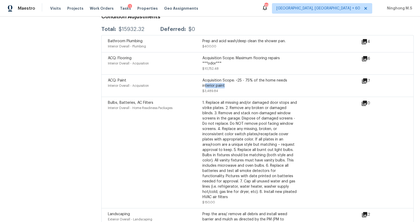
drag, startPoint x: 205, startPoint y: 82, endPoint x: 223, endPoint y: 82, distance: 18.1
click at [223, 82] on div "Acquisition Scope: ~25 - 75% of the home needs interior paint" at bounding box center [249, 83] width 94 height 10
drag, startPoint x: 236, startPoint y: 48, endPoint x: 279, endPoint y: 52, distance: 43.2
click at [278, 52] on div "ACQ: Flooring Interior Overall - Acquisition Acquisition Scope: Maximum floorin…" at bounding box center [257, 63] width 312 height 22
drag, startPoint x: 245, startPoint y: 39, endPoint x: 275, endPoint y: 39, distance: 29.9
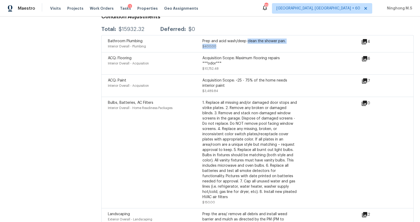
click at [273, 39] on div "Prep and acid wash/deep clean the shower pan. $400.00" at bounding box center [249, 44] width 94 height 10
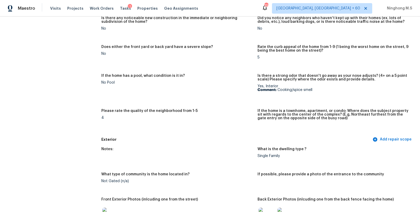
scroll to position [43, 0]
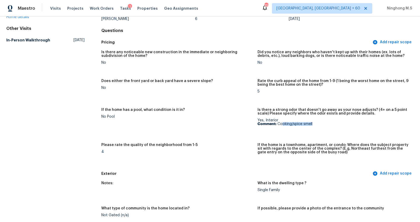
drag, startPoint x: 282, startPoint y: 123, endPoint x: 315, endPoint y: 122, distance: 32.8
click at [315, 123] on p "Comment: Cooking/spice smell" at bounding box center [333, 124] width 152 height 4
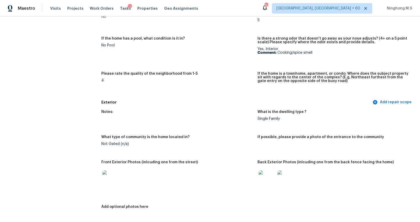
scroll to position [0, 0]
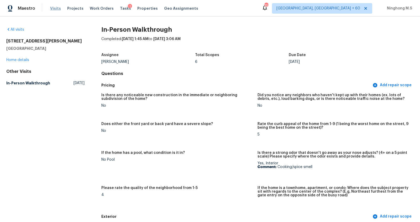
click at [55, 8] on span "Visits" at bounding box center [55, 8] width 11 height 5
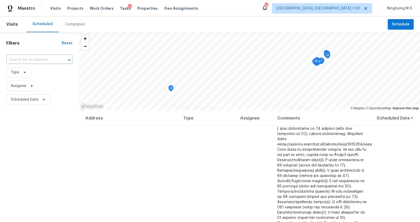
click at [79, 26] on div "Completed" at bounding box center [75, 24] width 20 height 5
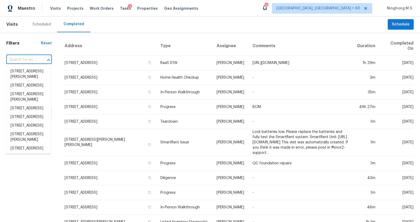
click at [29, 59] on input "text" at bounding box center [21, 60] width 31 height 8
paste input "2910 Brookside Dr, Columbia, TN 38401"
type input "2910 Brookside Dr, Columbia, TN 38401"
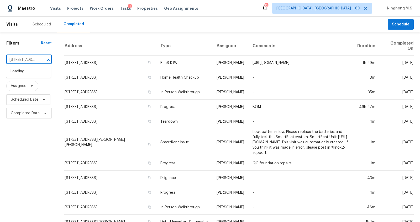
scroll to position [0, 41]
click at [34, 71] on li "2910 Brookside Dr, Columbia, TN 38401" at bounding box center [28, 71] width 45 height 9
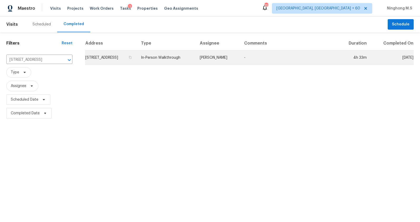
click at [137, 58] on td "2910 Brookside Dr, Columbia, TN 38401" at bounding box center [111, 57] width 52 height 15
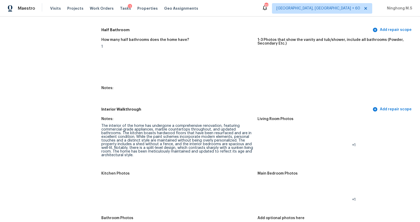
scroll to position [585, 0]
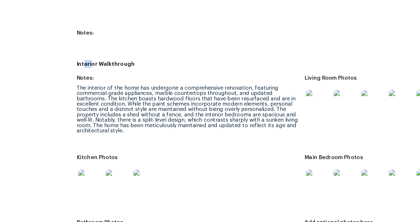
drag, startPoint x: 106, startPoint y: 81, endPoint x: 129, endPoint y: 81, distance: 22.6
click at [128, 81] on h5 "Interior Walkthrough" at bounding box center [236, 81] width 270 height 6
drag, startPoint x: 220, startPoint y: 94, endPoint x: 242, endPoint y: 94, distance: 22.6
click at [242, 94] on div "Notes:" at bounding box center [177, 92] width 152 height 7
drag, startPoint x: 125, startPoint y: 103, endPoint x: 153, endPoint y: 104, distance: 28.3
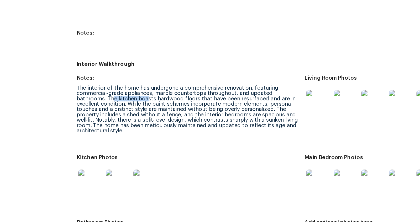
click at [153, 104] on div "The interior of the home has undergone a comprehensive renovation, featuring co…" at bounding box center [177, 111] width 152 height 33
drag, startPoint x: 163, startPoint y: 108, endPoint x: 183, endPoint y: 108, distance: 19.9
click at [183, 108] on div "The interior of the home has undergone a comprehensive renovation, featuring co…" at bounding box center [177, 111] width 152 height 33
drag, startPoint x: 226, startPoint y: 108, endPoint x: 230, endPoint y: 108, distance: 4.7
click at [229, 108] on div "The interior of the home has undergone a comprehensive renovation, featuring co…" at bounding box center [177, 111] width 152 height 33
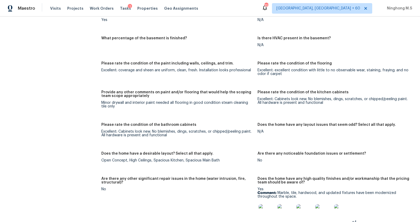
scroll to position [806, 0]
drag, startPoint x: 120, startPoint y: 70, endPoint x: 162, endPoint y: 70, distance: 41.4
click at [162, 70] on div "Excellent: coverage and sheen are uniform, clean, fresh. Installation looks pro…" at bounding box center [177, 71] width 152 height 4
drag, startPoint x: 259, startPoint y: 99, endPoint x: 294, endPoint y: 98, distance: 35.9
click at [294, 98] on div "Excellent: Cabinets look new. No blemishes, dings, scratches, or chipped/peelin…" at bounding box center [333, 101] width 152 height 7
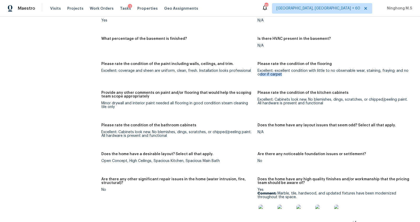
drag, startPoint x: 259, startPoint y: 72, endPoint x: 286, endPoint y: 72, distance: 27.0
click at [286, 72] on div "Excellent: excellent condition with little to no observable wear, staining, fra…" at bounding box center [333, 72] width 152 height 7
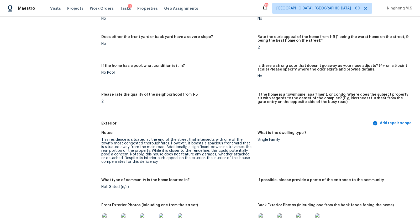
scroll to position [121, 0]
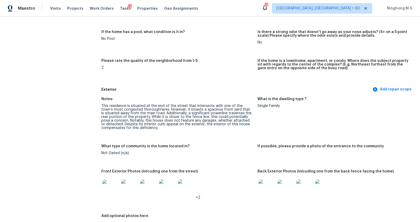
click at [264, 184] on img at bounding box center [266, 188] width 17 height 17
click at [110, 191] on img at bounding box center [110, 188] width 17 height 17
click at [264, 191] on img at bounding box center [266, 188] width 17 height 17
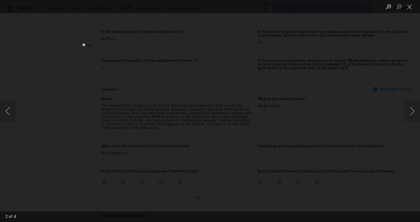
click at [326, 186] on div "Lightbox" at bounding box center [210, 111] width 420 height 222
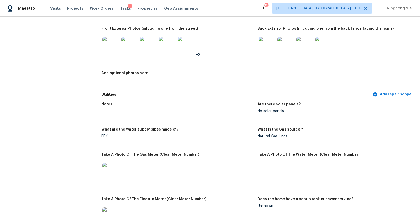
scroll to position [271, 0]
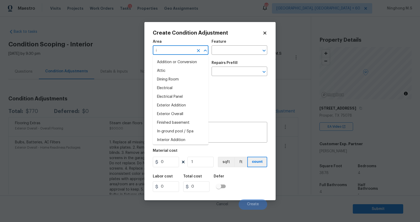
scroll to position [22, 0]
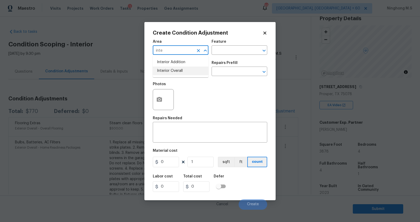
click at [186, 69] on li "Interior Overall" at bounding box center [181, 71] width 56 height 9
type input "Interior Overall"
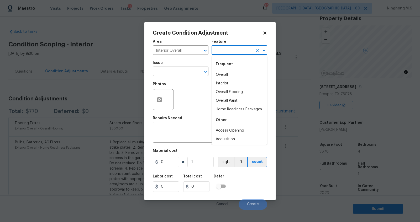
click at [224, 50] on input "text" at bounding box center [231, 51] width 41 height 8
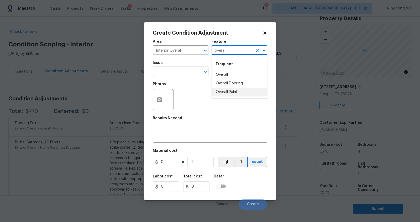
click at [235, 90] on li "Overall Paint" at bounding box center [239, 92] width 56 height 9
type input "Overall Paint"
click at [191, 77] on span "Issue ​" at bounding box center [181, 68] width 56 height 21
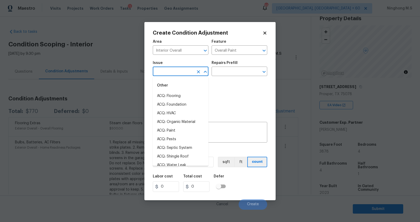
click at [184, 71] on input "text" at bounding box center [173, 72] width 41 height 8
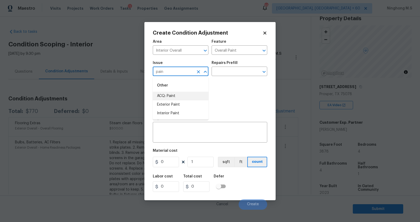
click at [181, 94] on li "ACQ: Paint" at bounding box center [181, 96] width 56 height 9
type input "ACQ: Paint"
click at [227, 72] on input "text" at bounding box center [231, 72] width 41 height 8
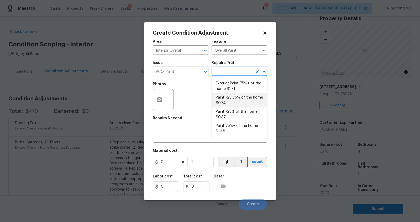
click at [245, 98] on li "Paint ~25-75% of the home $0.74" at bounding box center [239, 100] width 56 height 14
type input "Acquisition"
type input "0.74"
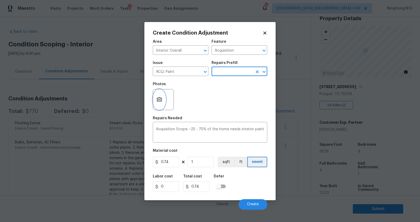
click at [160, 100] on icon "button" at bounding box center [159, 100] width 6 height 6
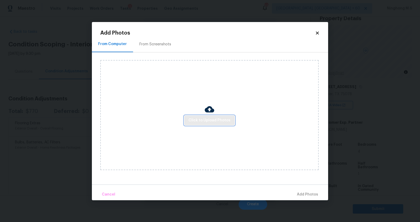
click at [208, 120] on span "Click to Upload Photos" at bounding box center [209, 120] width 42 height 7
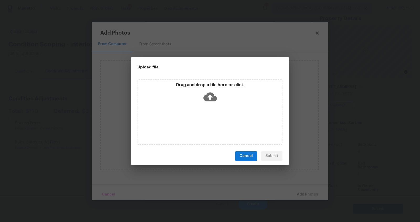
click at [210, 100] on icon at bounding box center [209, 96] width 13 height 9
